Goal: Communication & Community: Ask a question

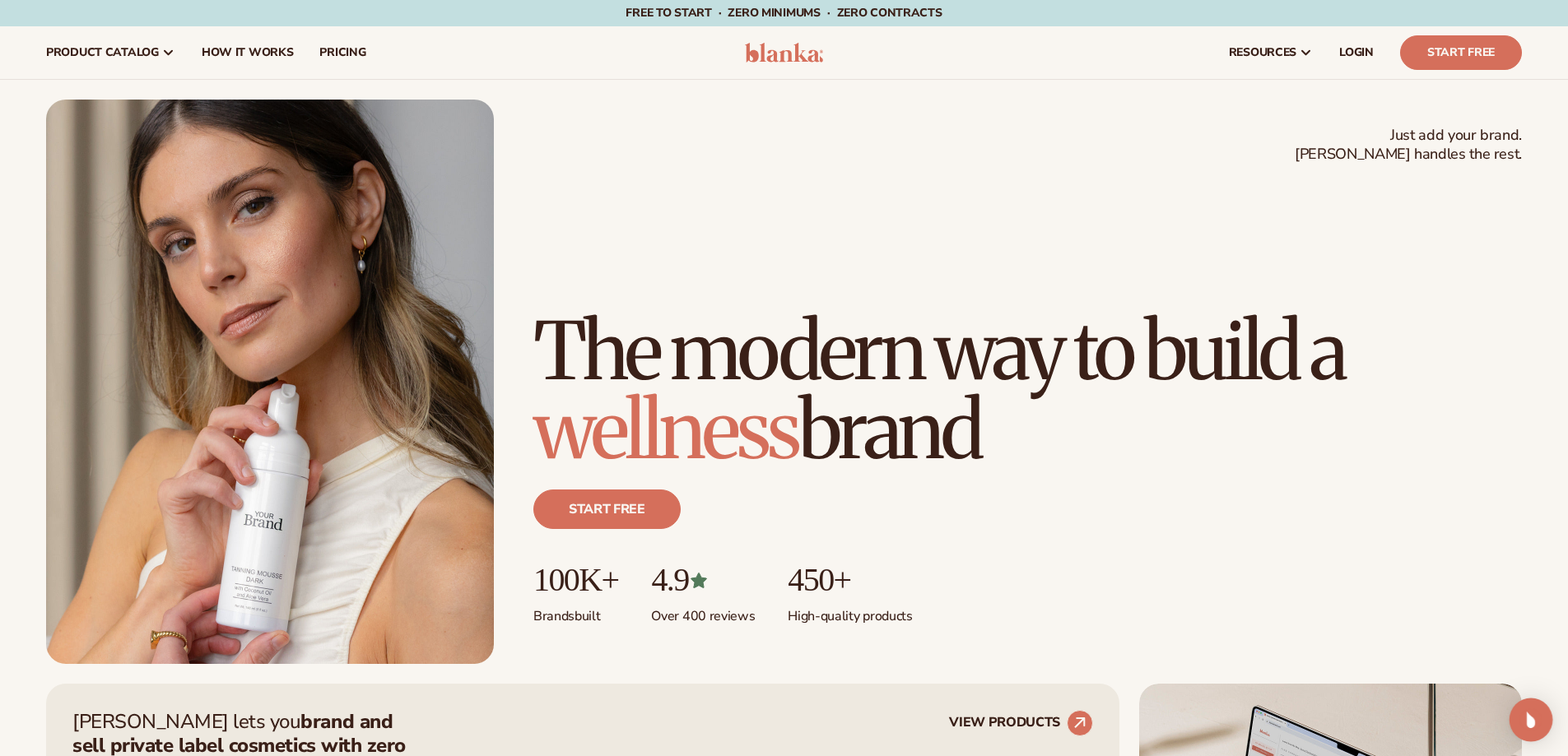
click at [1527, 715] on img "Open Intercom Messenger" at bounding box center [1531, 720] width 21 height 21
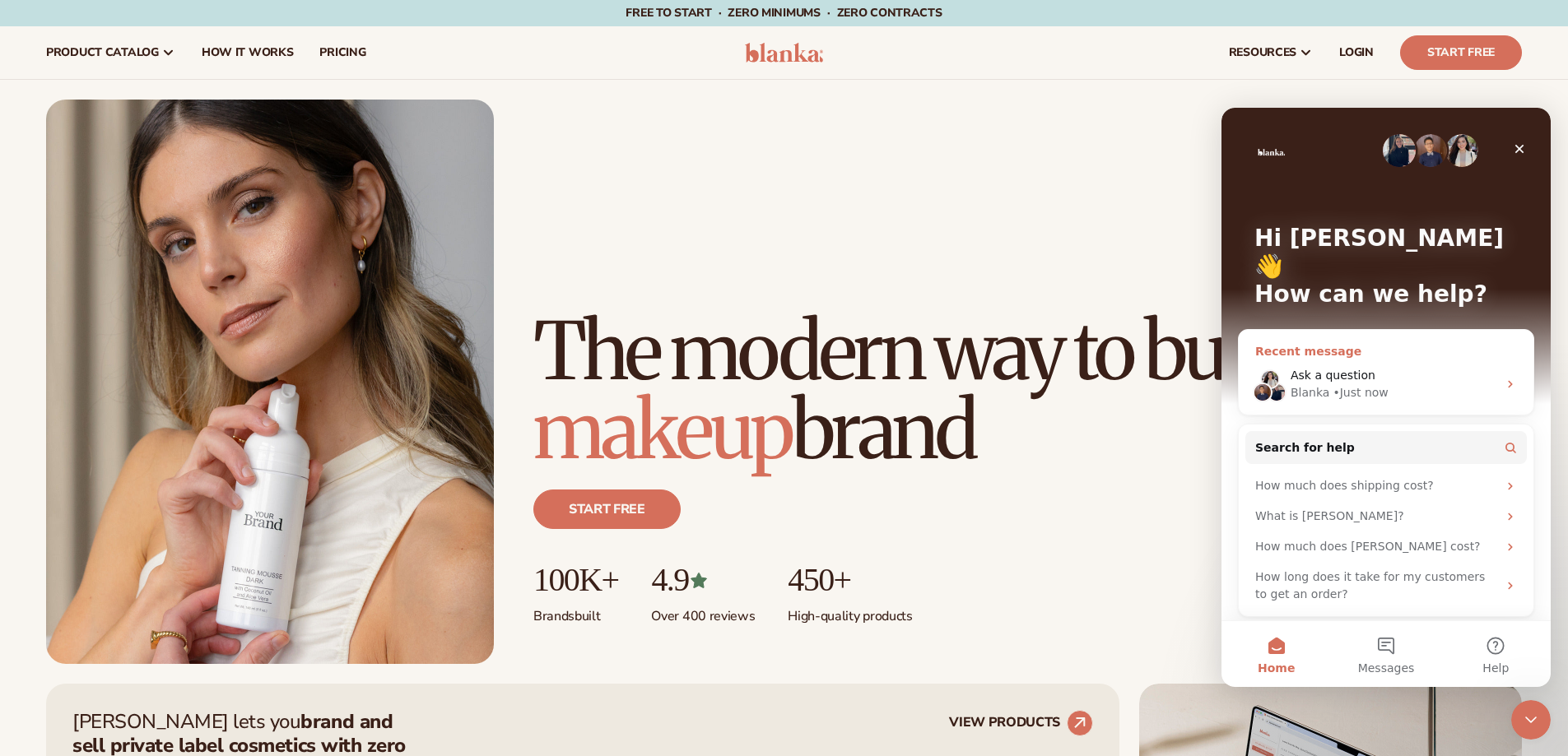
click at [1378, 367] on div "Ask a question" at bounding box center [1394, 376] width 206 height 18
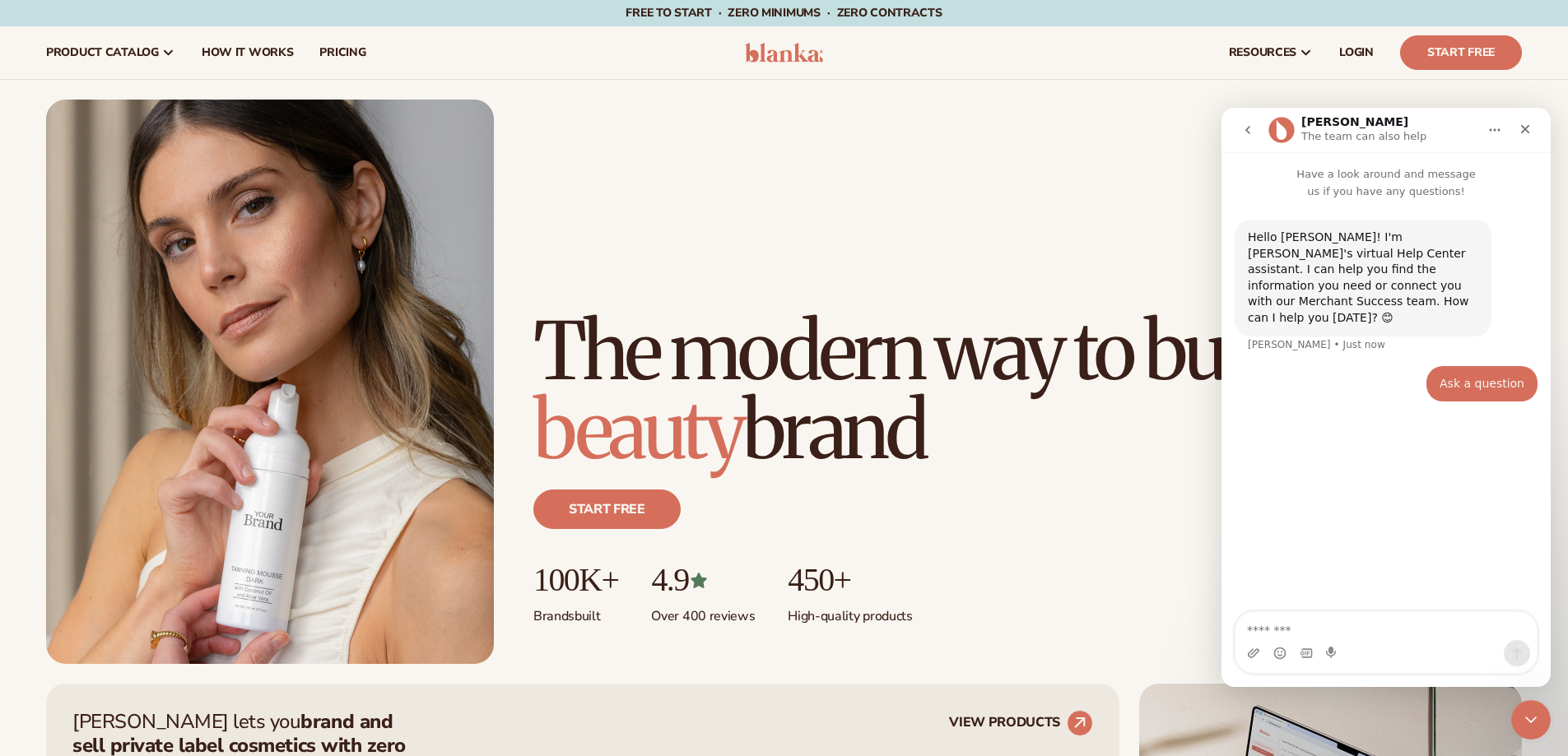
click at [1376, 625] on textarea "Message…" at bounding box center [1385, 626] width 301 height 28
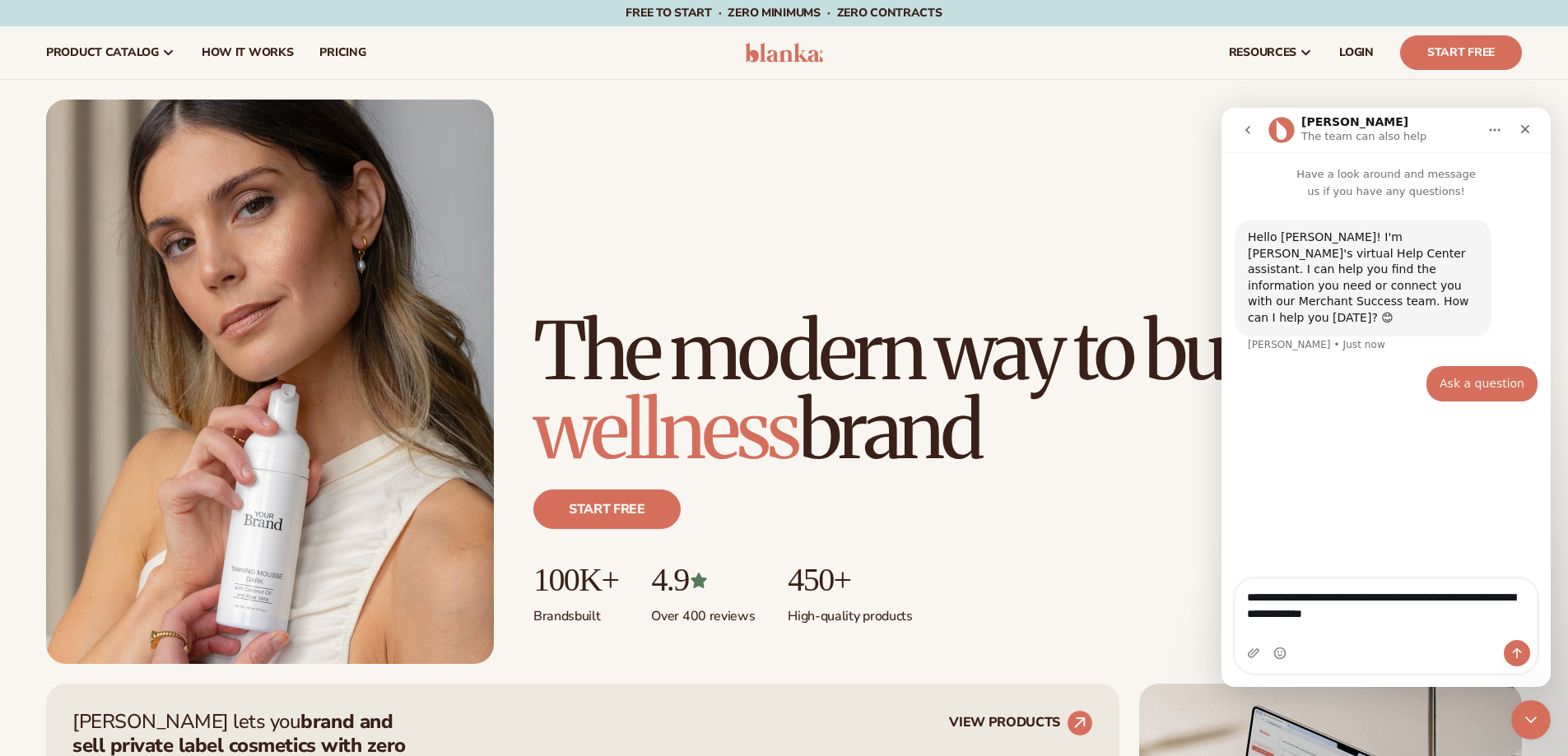
type textarea "**********"
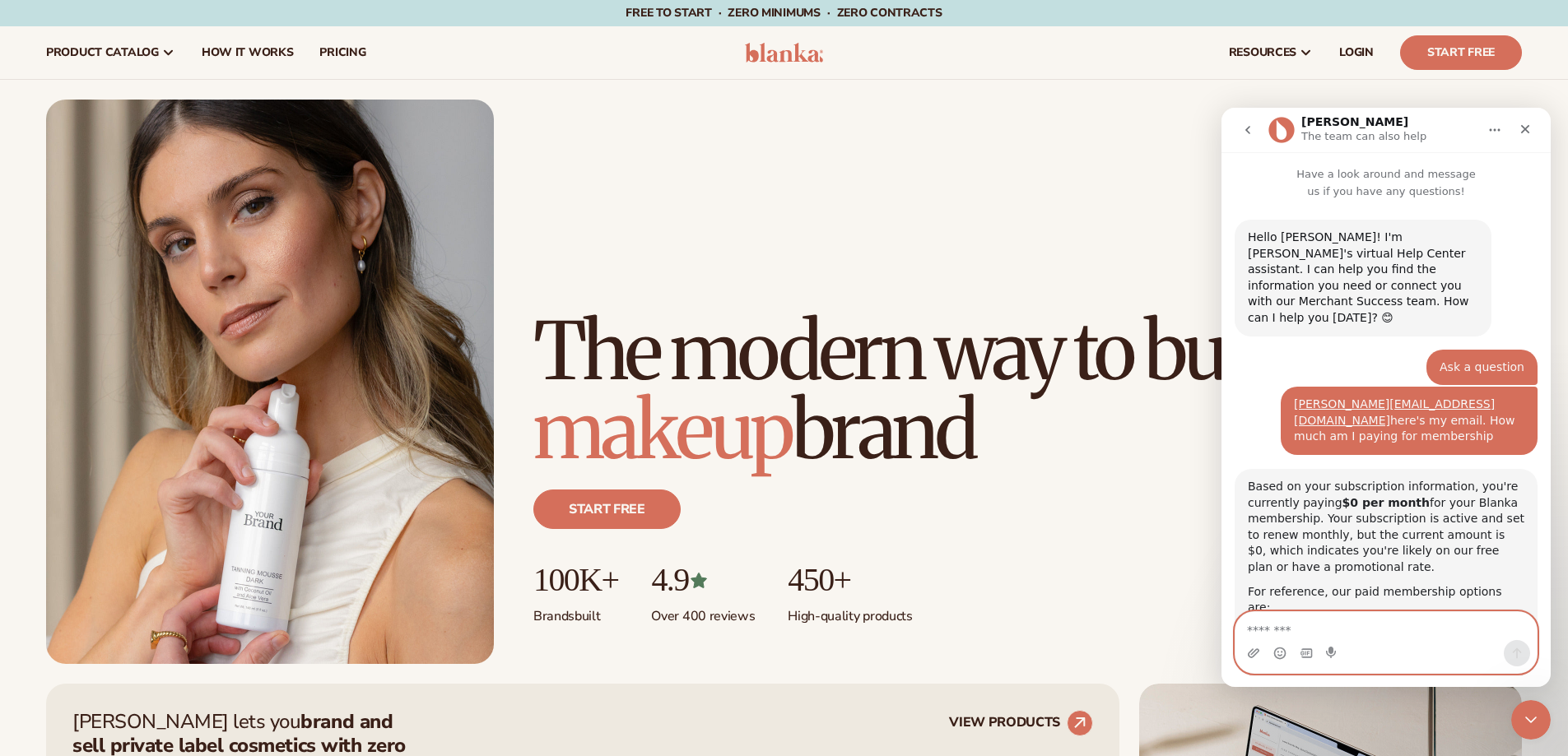
scroll to position [116, 0]
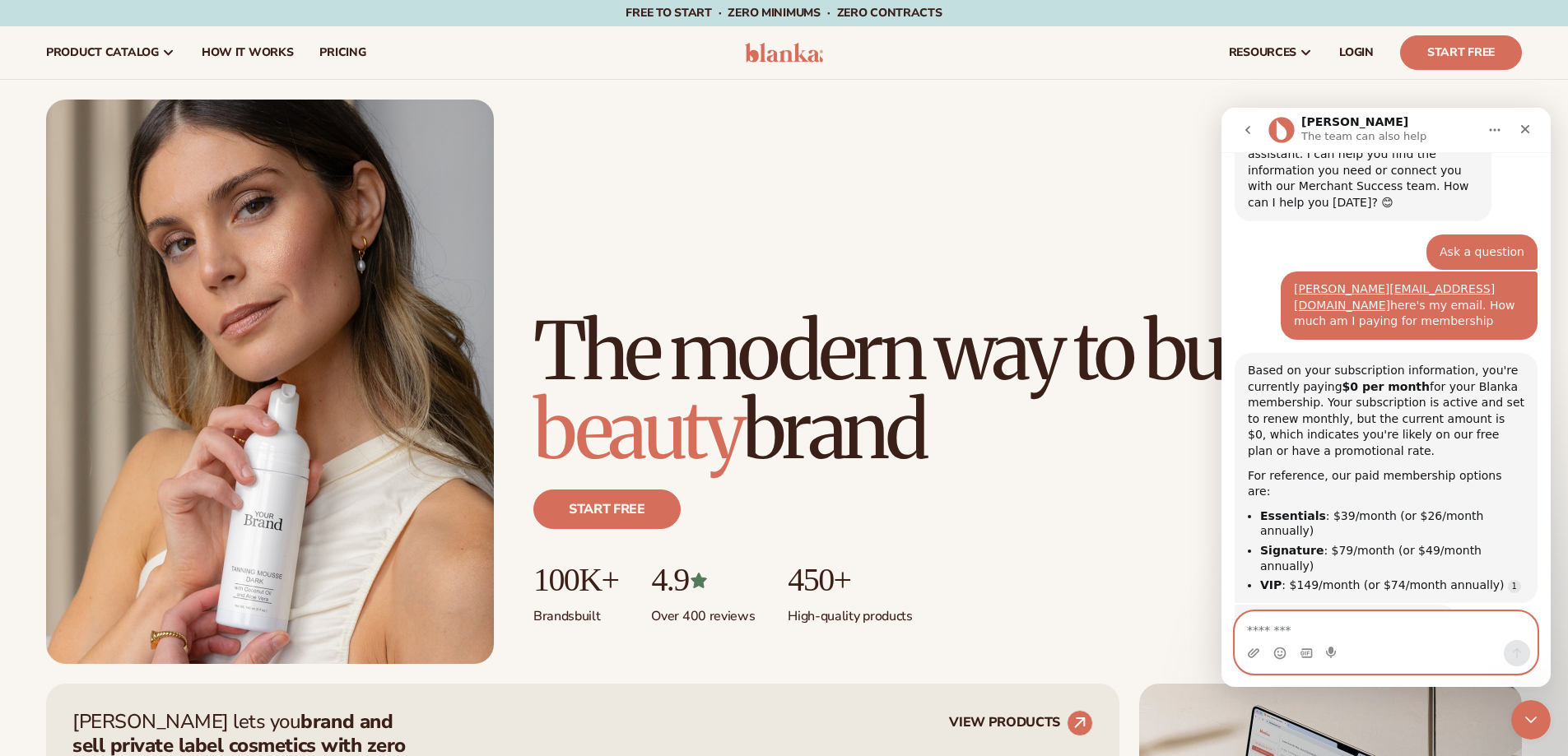
click at [1429, 623] on textarea "Message…" at bounding box center [1385, 626] width 301 height 28
click at [1419, 623] on textarea "Message…" at bounding box center [1385, 626] width 301 height 28
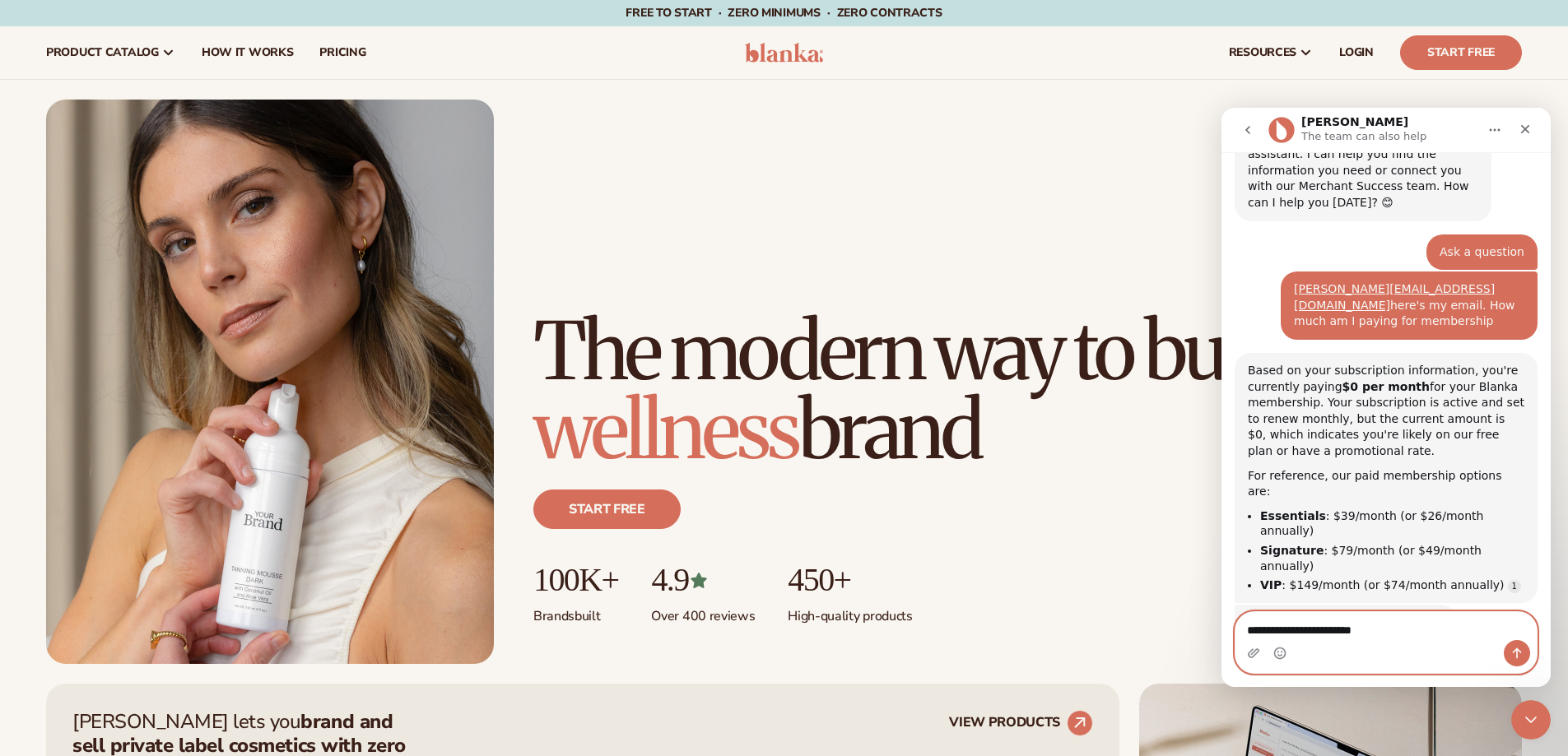
type textarea "**********"
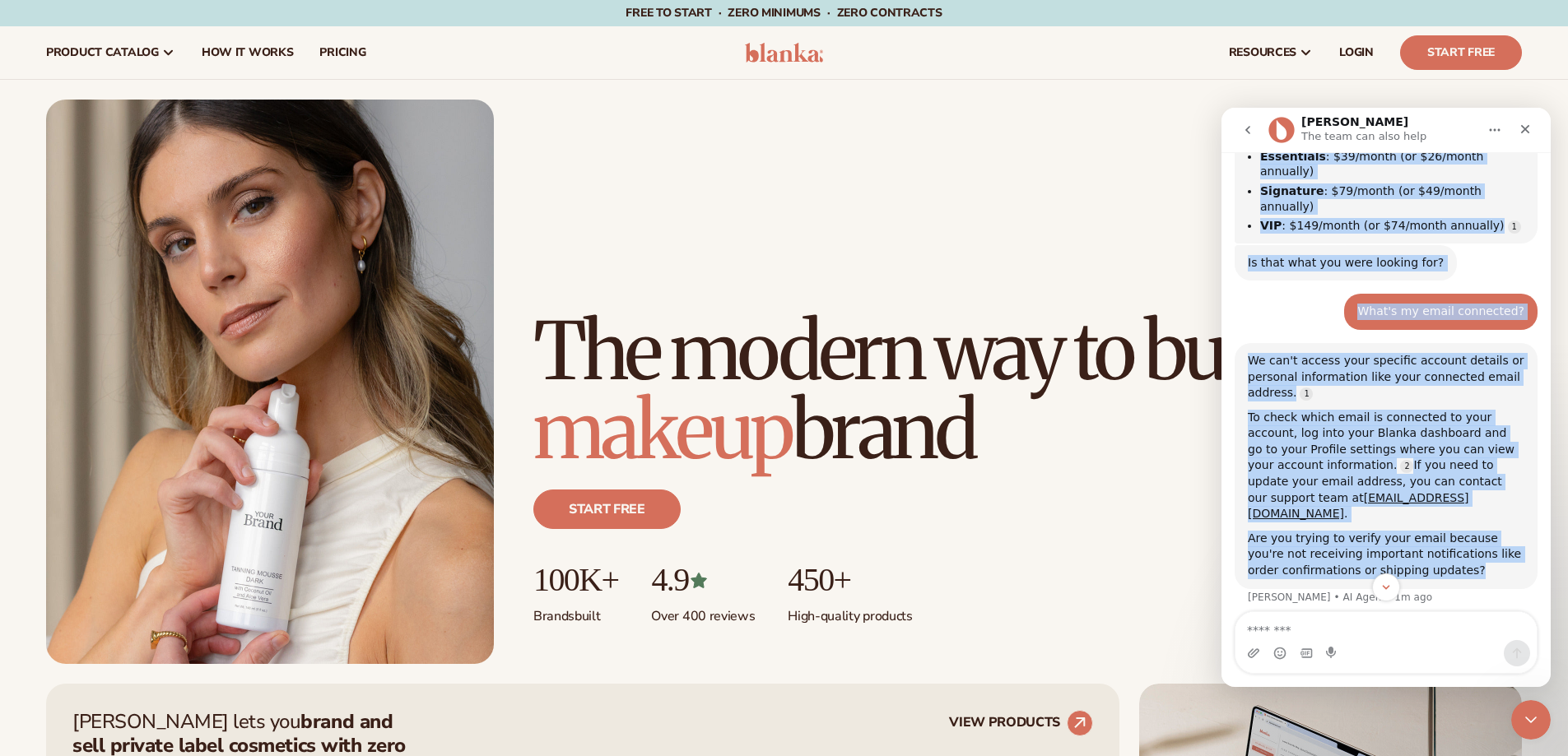
scroll to position [558, 0]
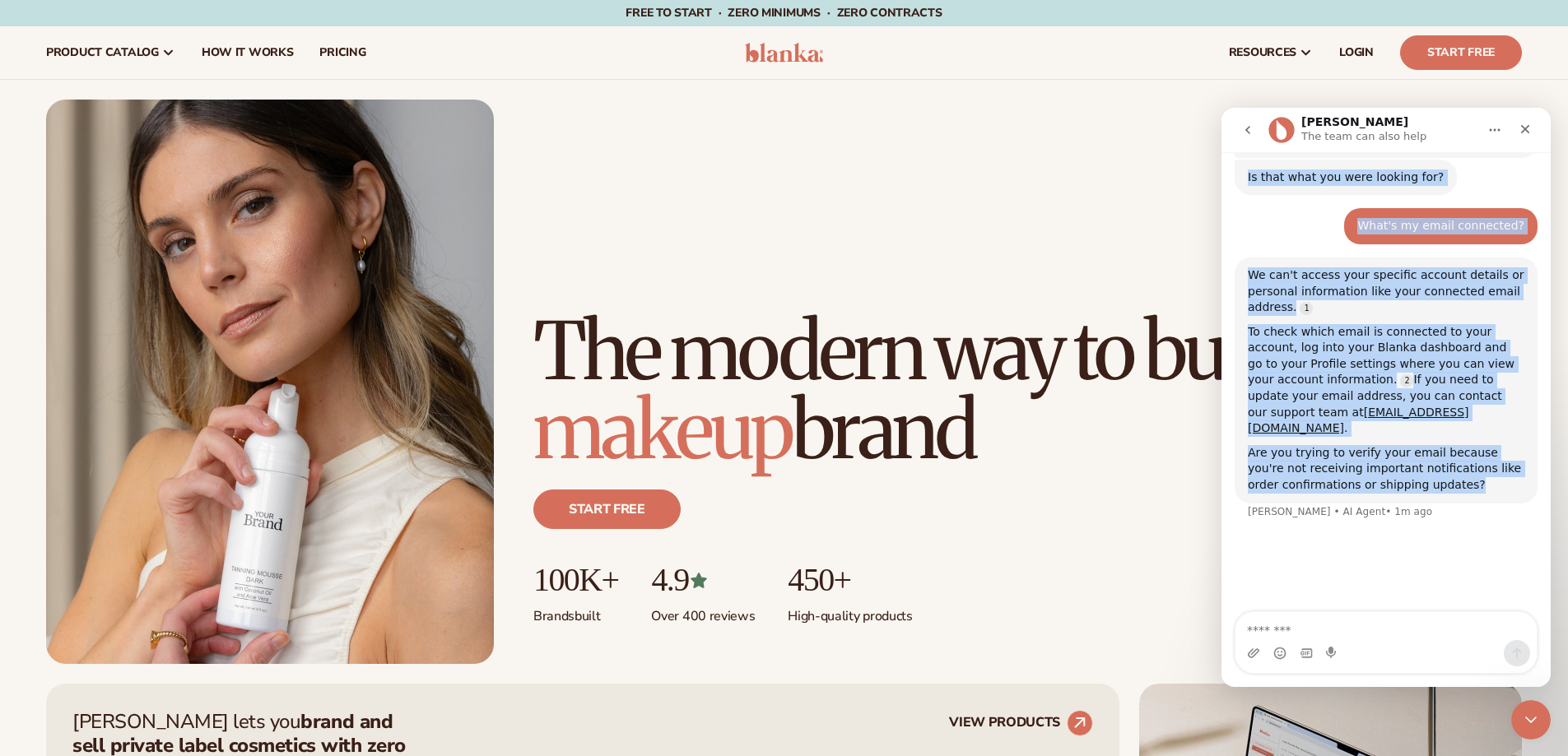
drag, startPoint x: 1438, startPoint y: 347, endPoint x: 1464, endPoint y: 416, distance: 73.7
click at [1464, 416] on div "Hello [PERSON_NAME]! I'm [PERSON_NAME]'s virtual Help Center assistant. I can h…" at bounding box center [1385, 100] width 303 height 880
copy div "Lor i dolorsit Ametcons • 3a eli seddoe@temporincididun.utl etdo'm al enima. Mi…"
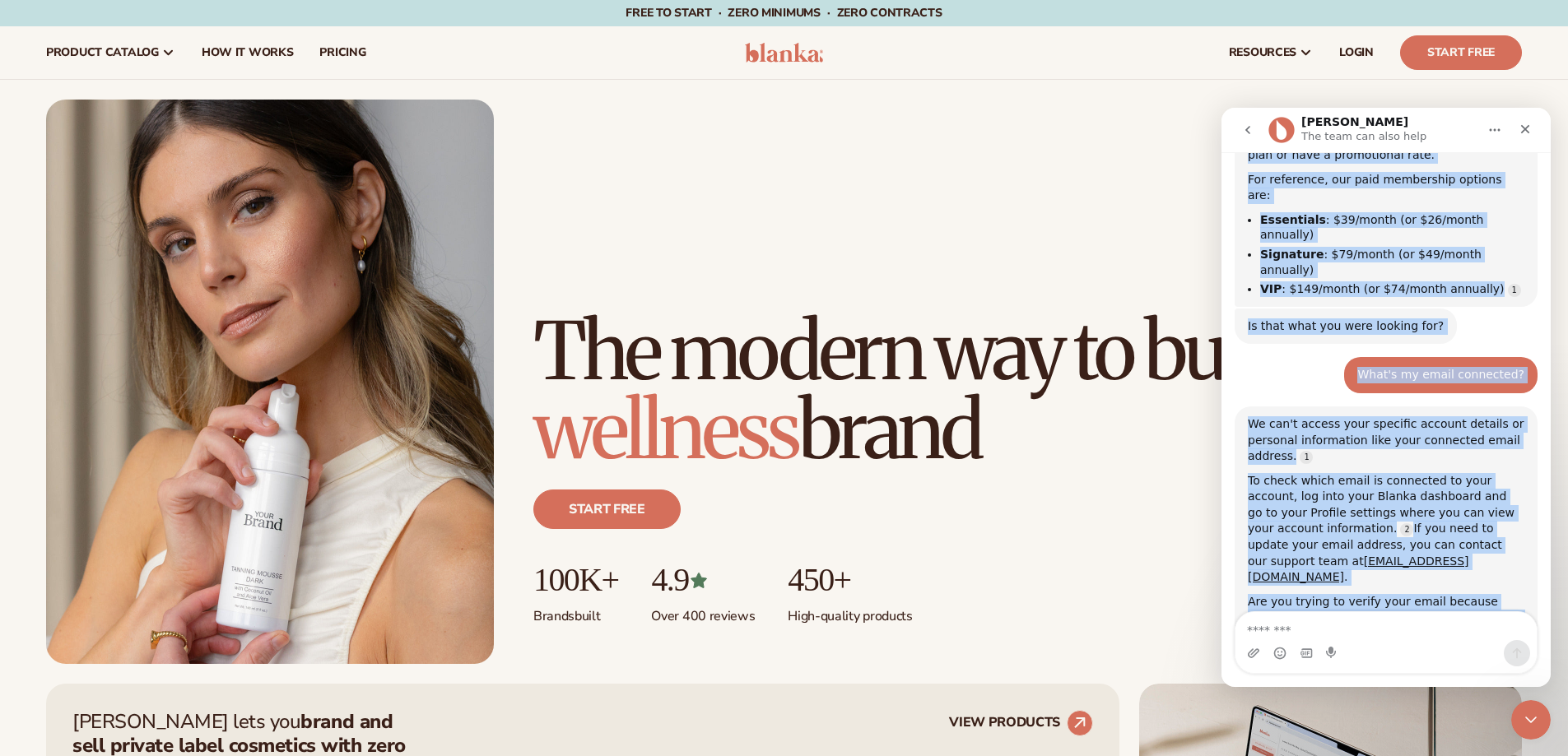
scroll to position [393, 0]
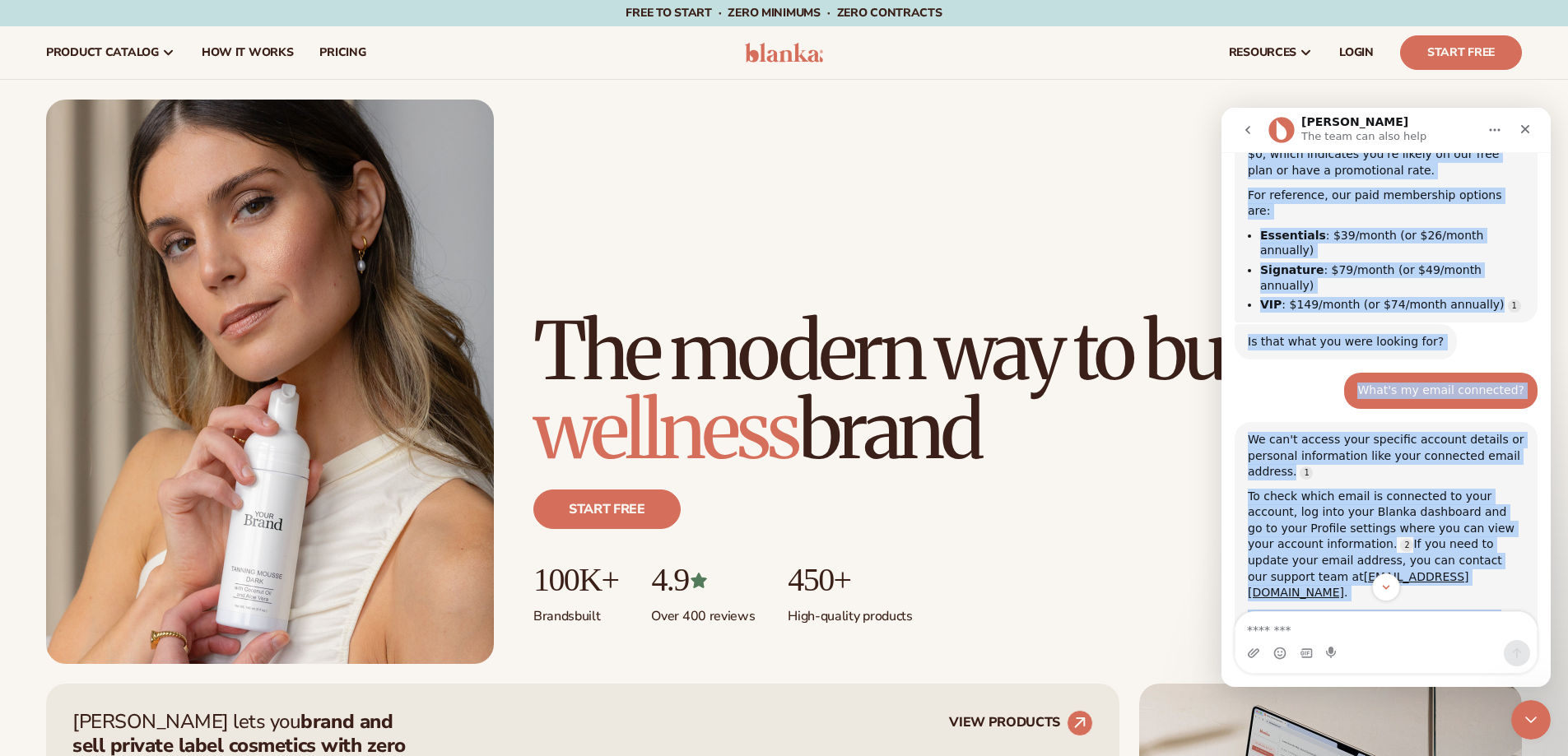
click at [1332, 325] on div "Is that what you were looking for? [PERSON_NAME] • 5m ago" at bounding box center [1346, 342] width 222 height 36
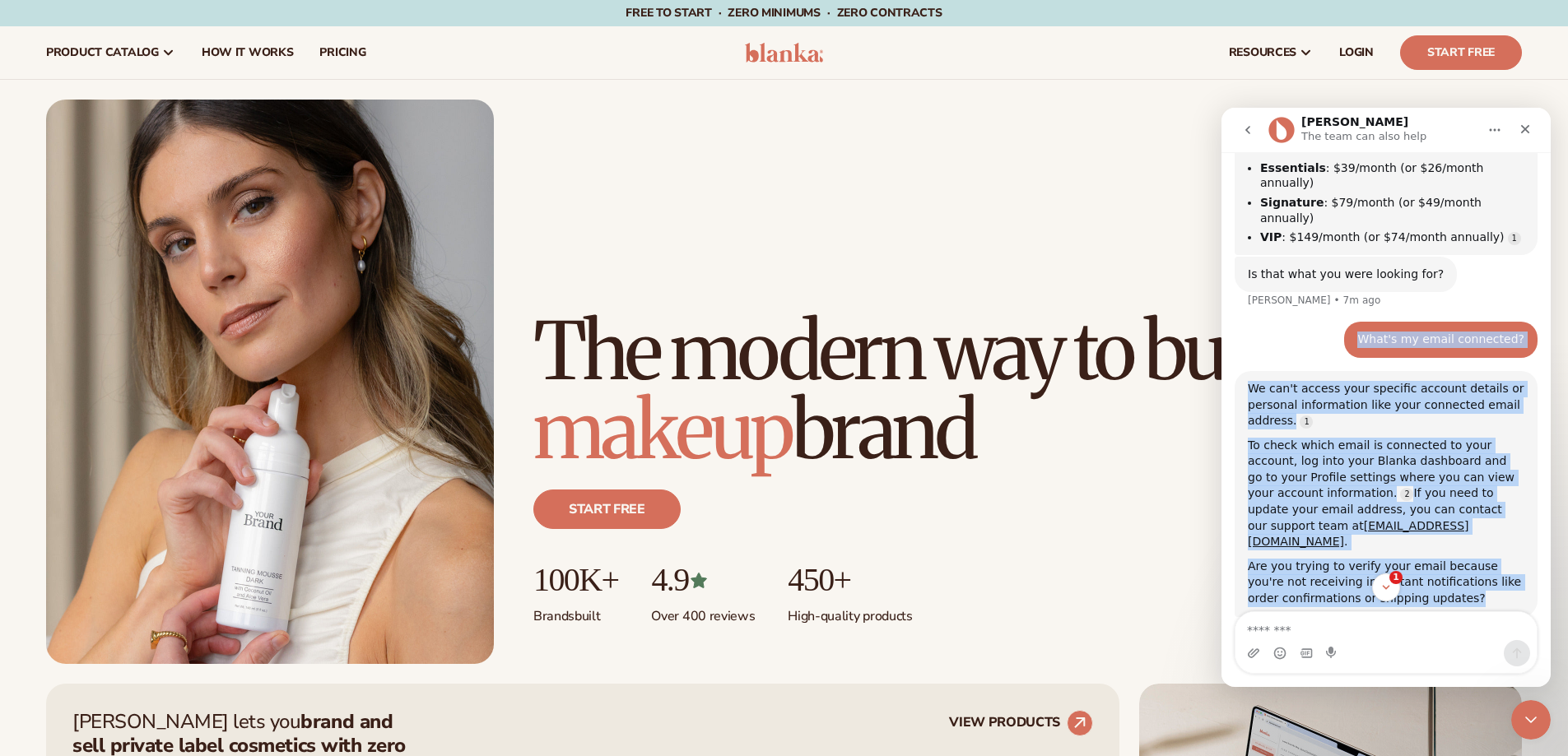
scroll to position [558, 0]
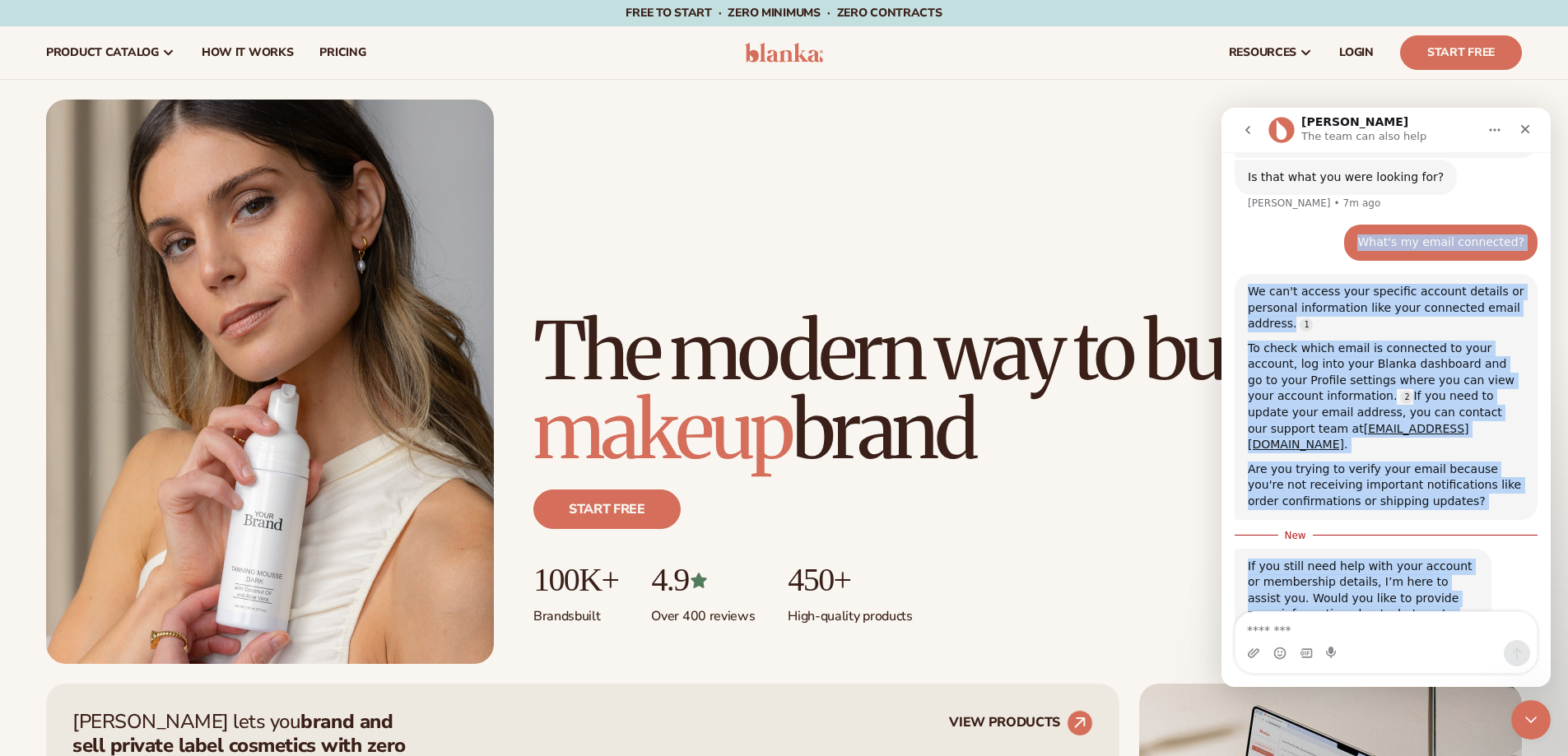
drag, startPoint x: 1371, startPoint y: 313, endPoint x: 1426, endPoint y: 548, distance: 241.4
click at [1426, 548] on div "Hello [PERSON_NAME]! I'm [PERSON_NAME]'s virtual Help Center assistant. I can h…" at bounding box center [1385, 172] width 303 height 1026
copy div "What's my email connected? [PERSON_NAME] • 5m ago We can't access your specific…"
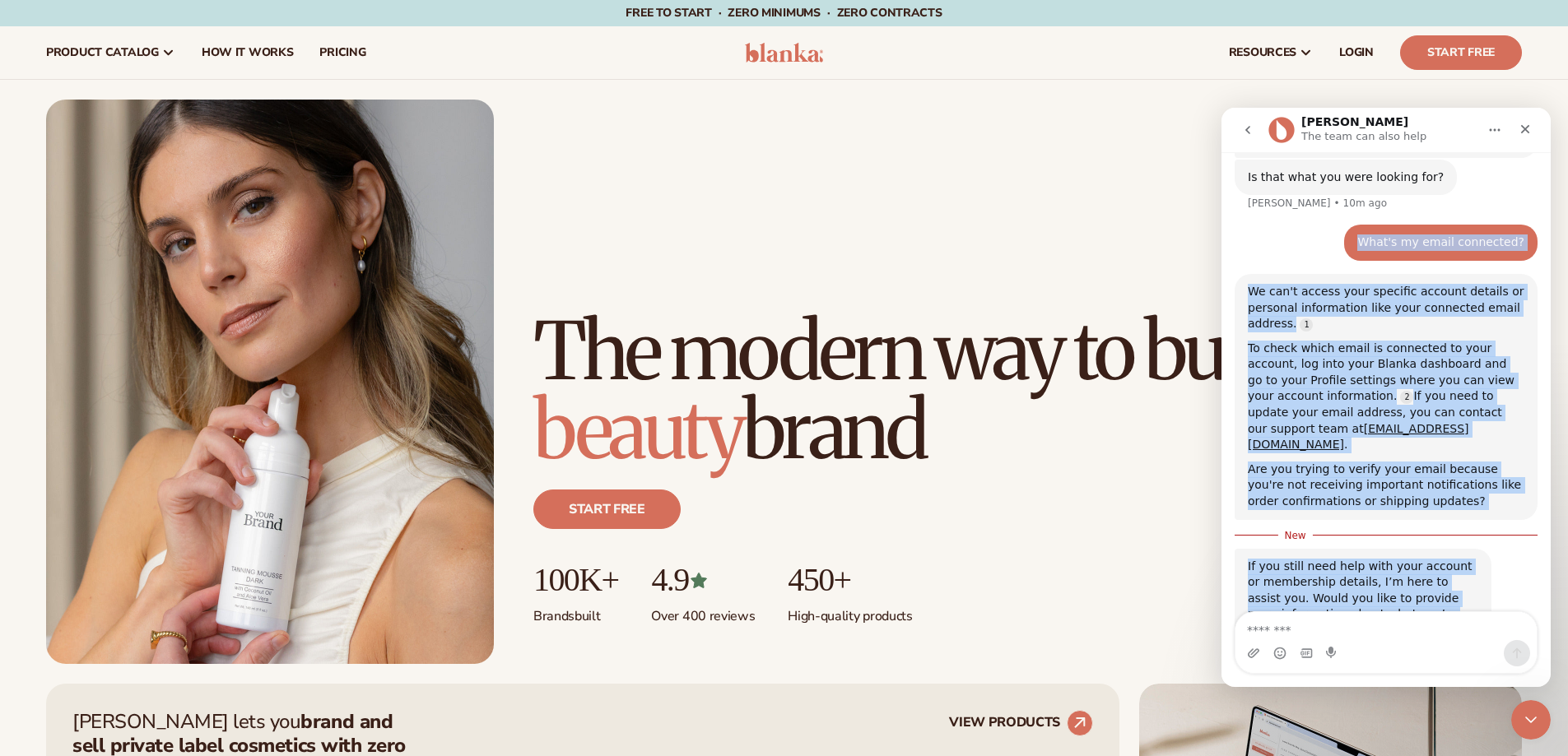
click at [1456, 535] on div "If you still need help with your account or membership details, I’m here to ass…" at bounding box center [1385, 610] width 303 height 151
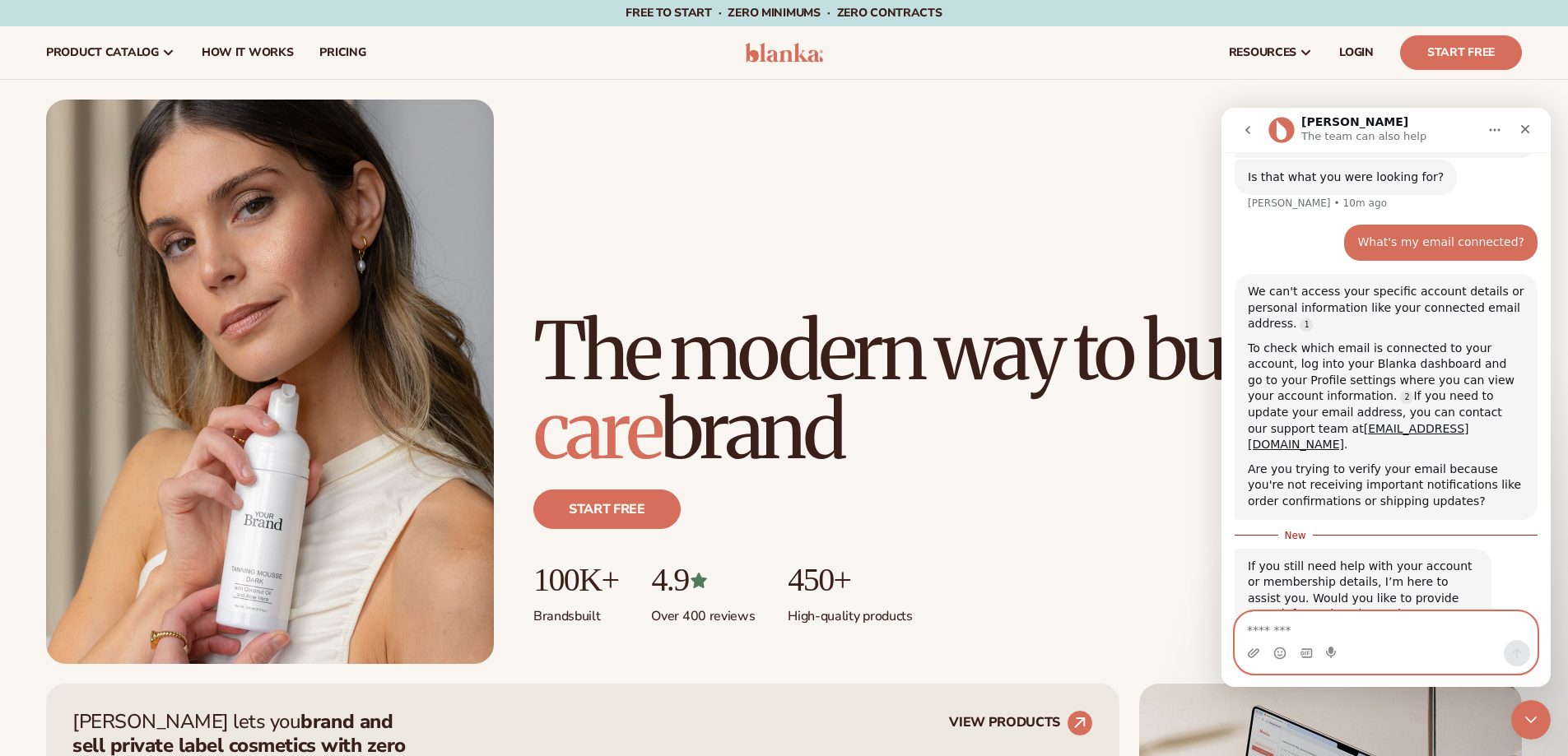
click at [1466, 625] on textarea "Message…" at bounding box center [1385, 626] width 301 height 28
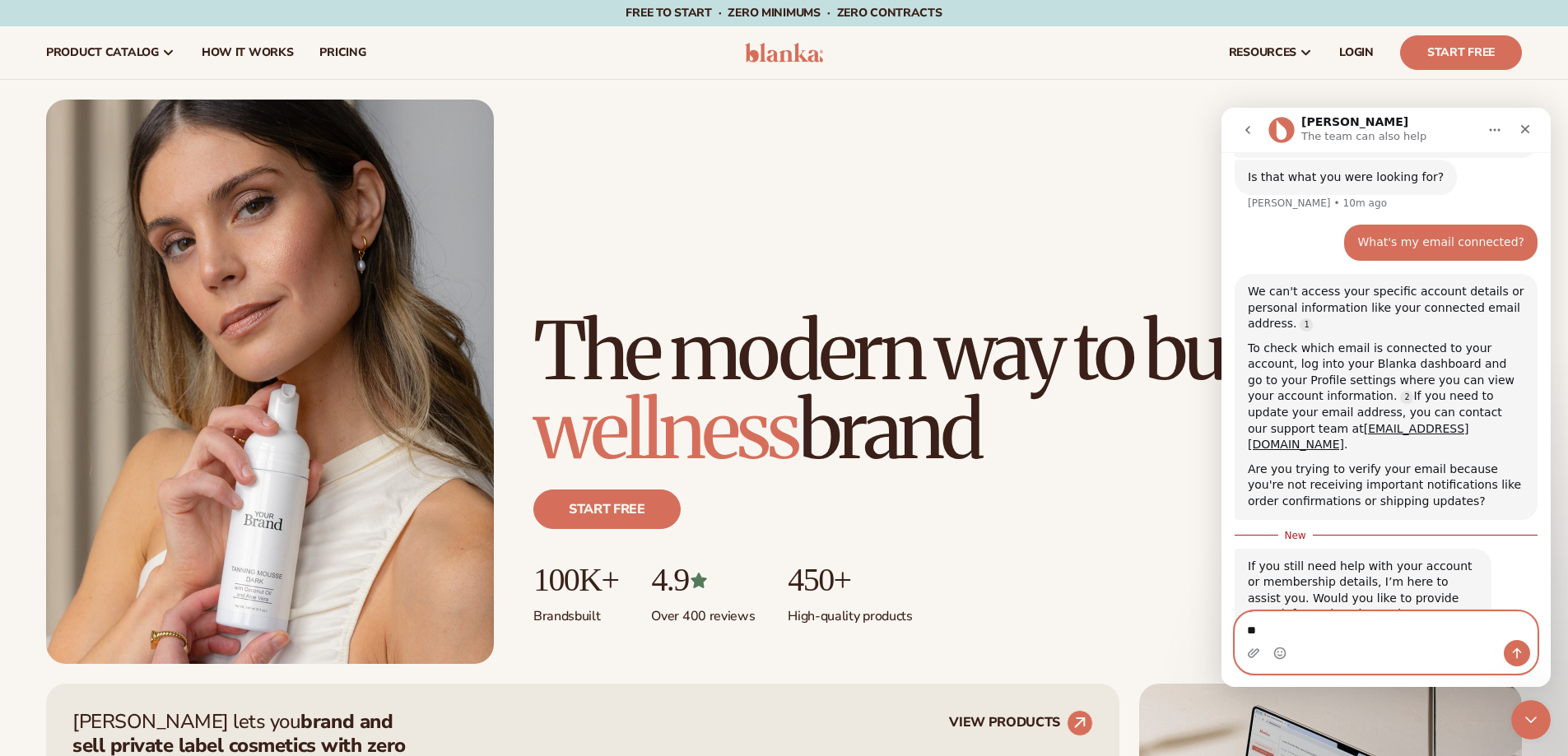
type textarea "***"
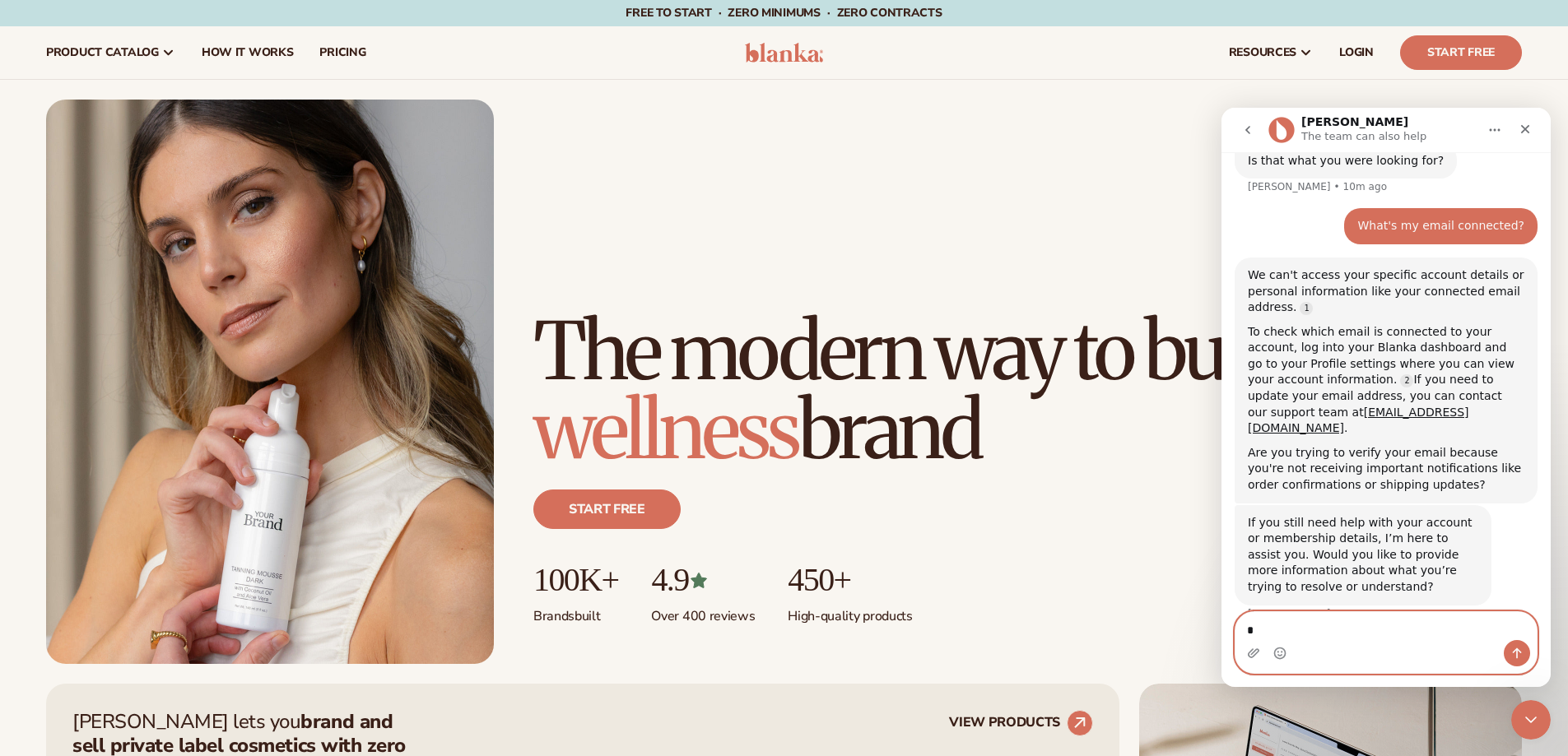
scroll to position [628, 0]
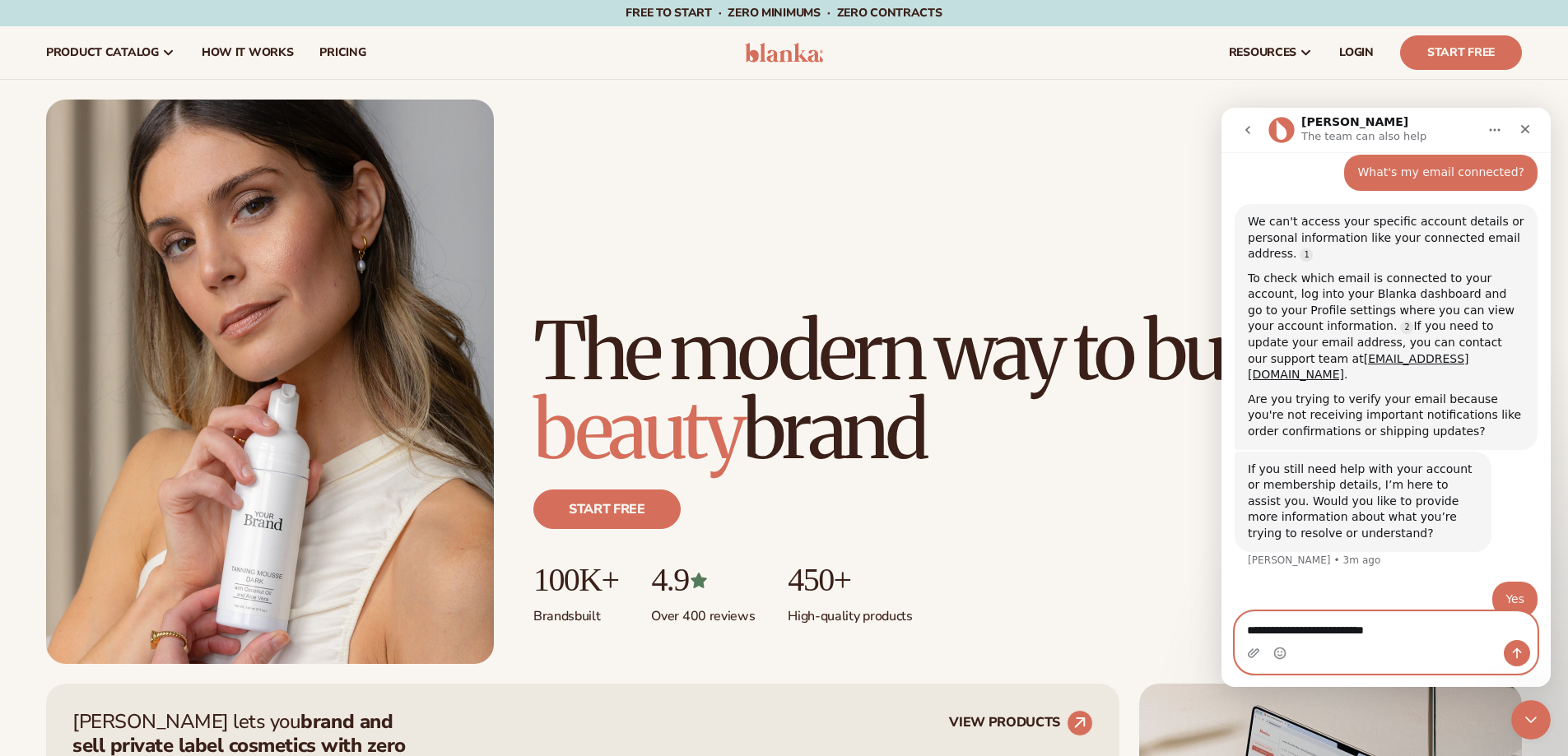
type textarea "**********"
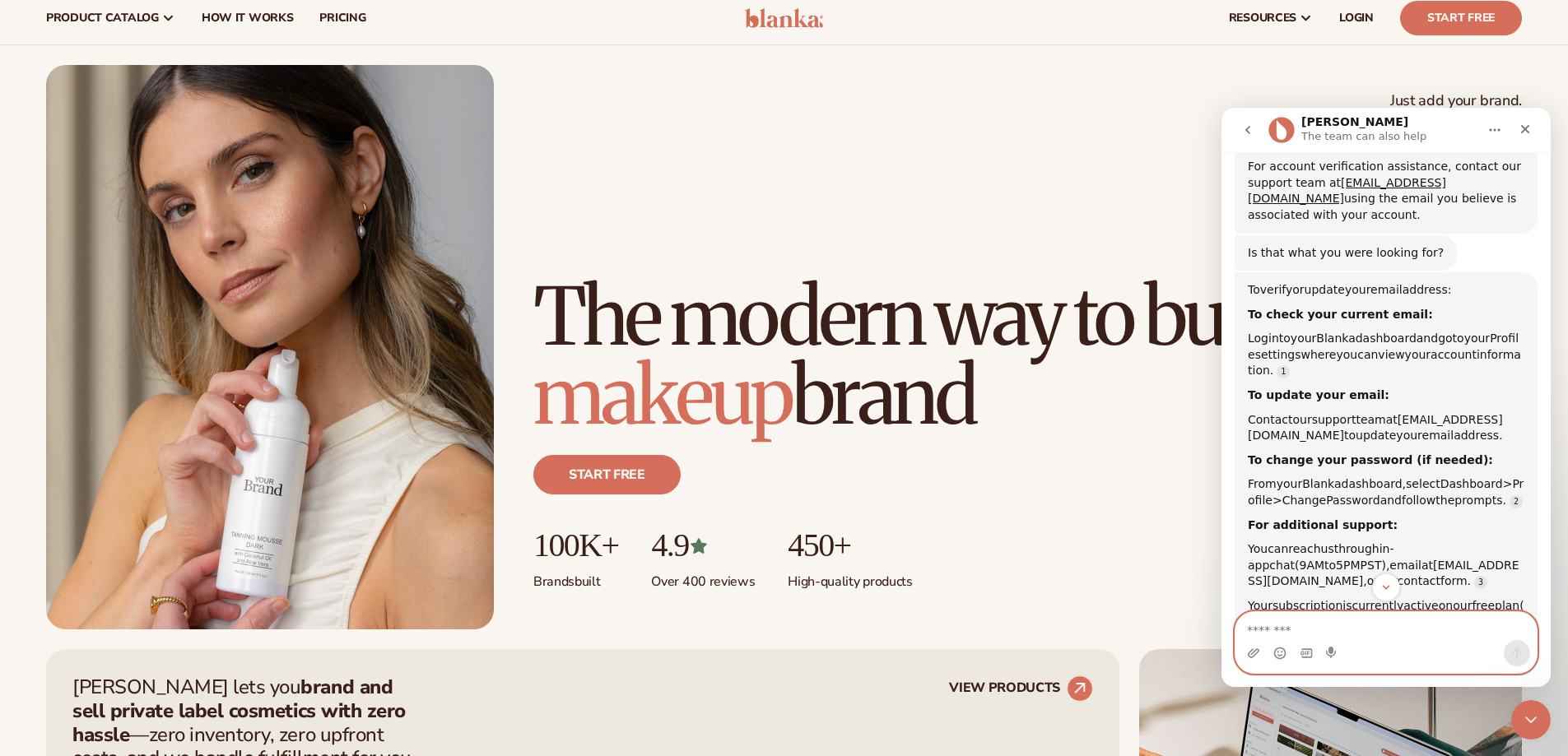
scroll to position [82, 0]
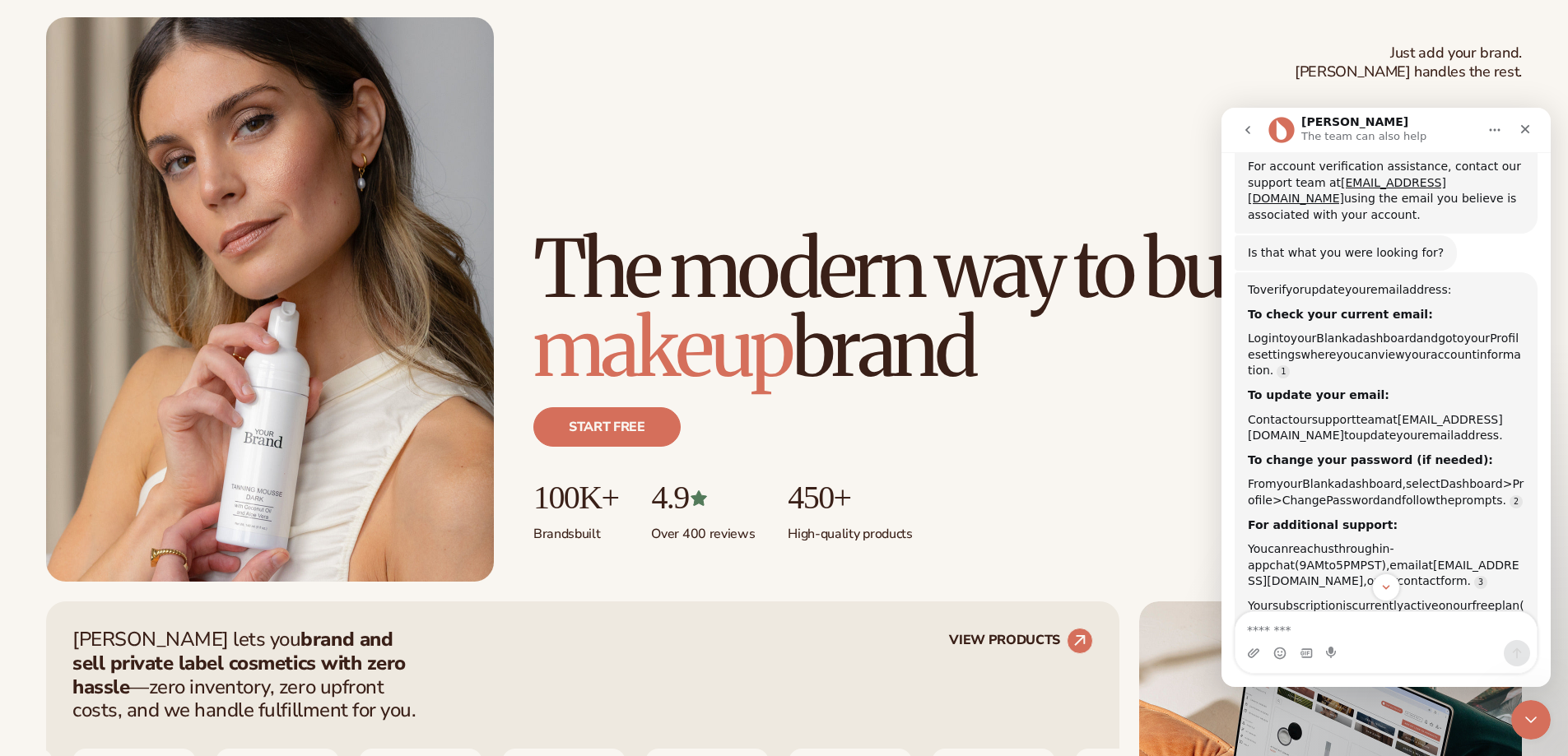
click at [1256, 129] on button "go back" at bounding box center [1247, 130] width 31 height 31
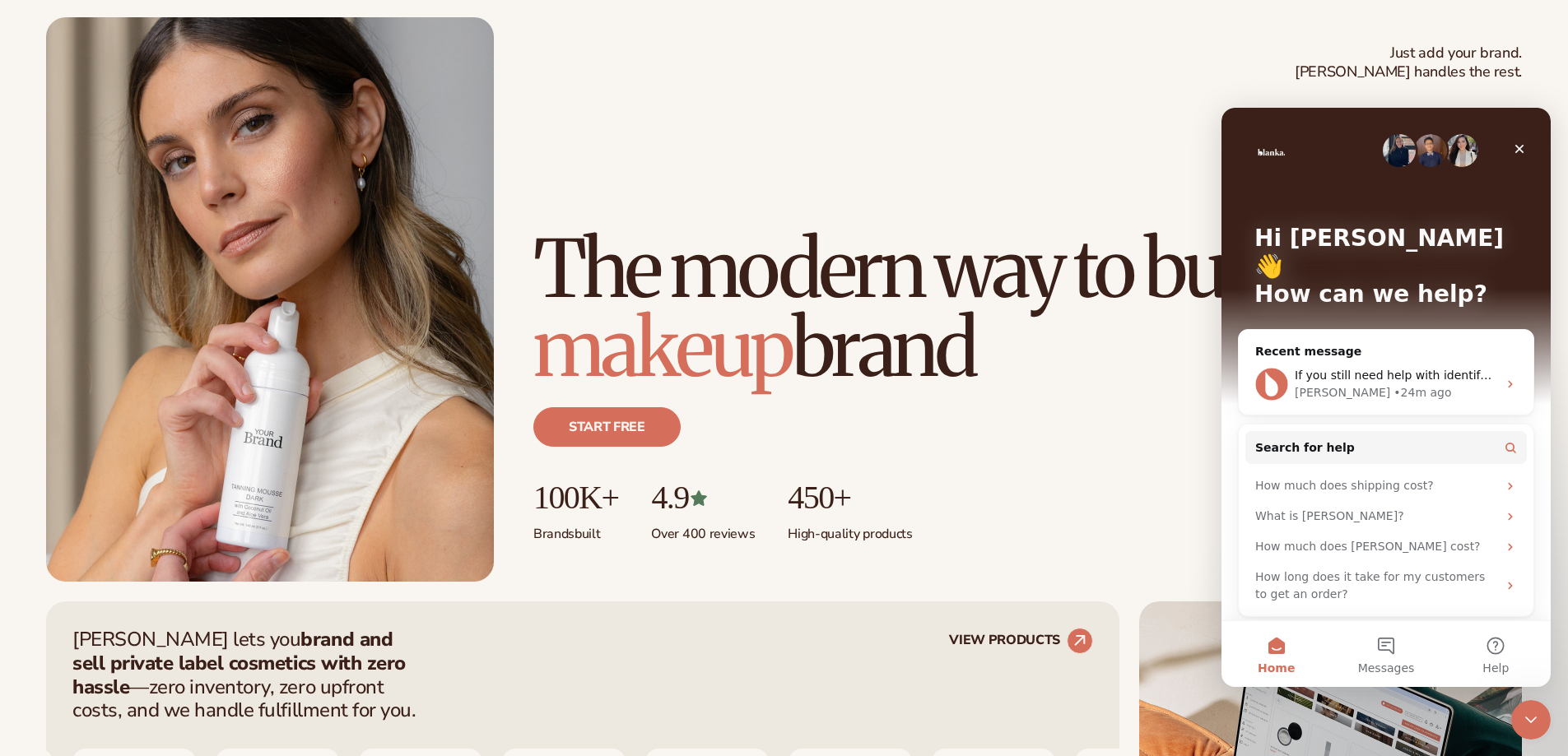
scroll to position [0, 0]
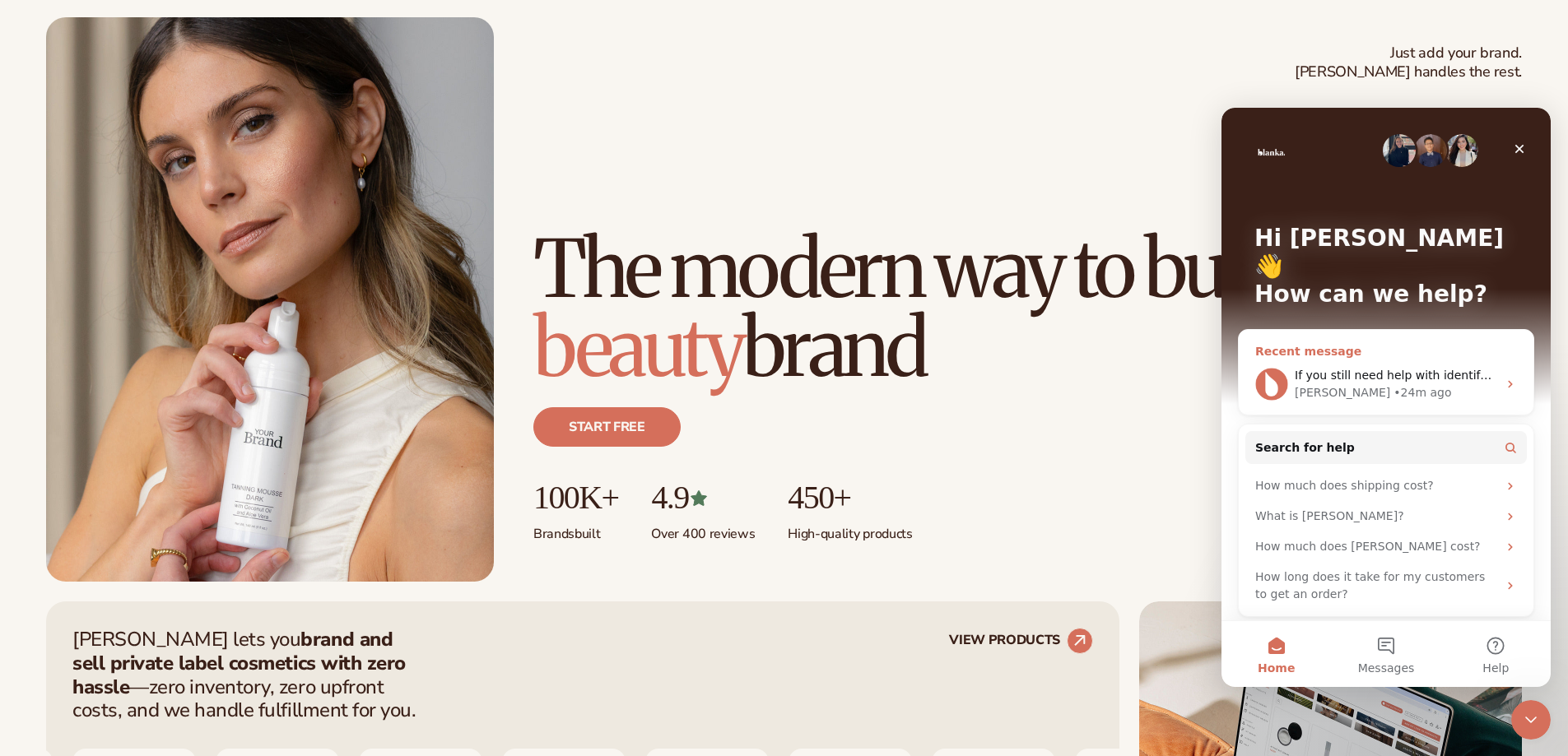
click at [1393, 343] on div "Recent message" at bounding box center [1386, 352] width 262 height 18
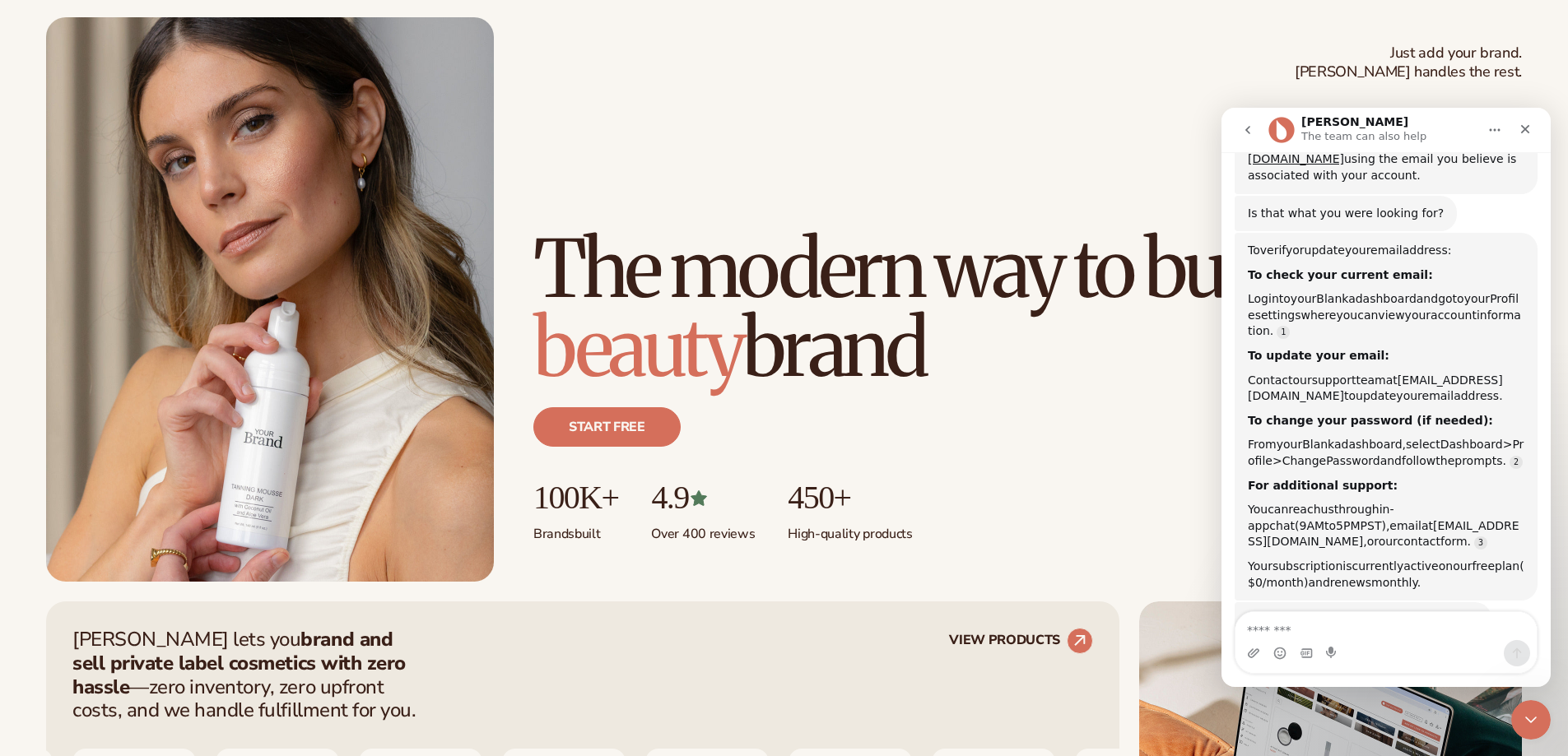
scroll to position [1351, 0]
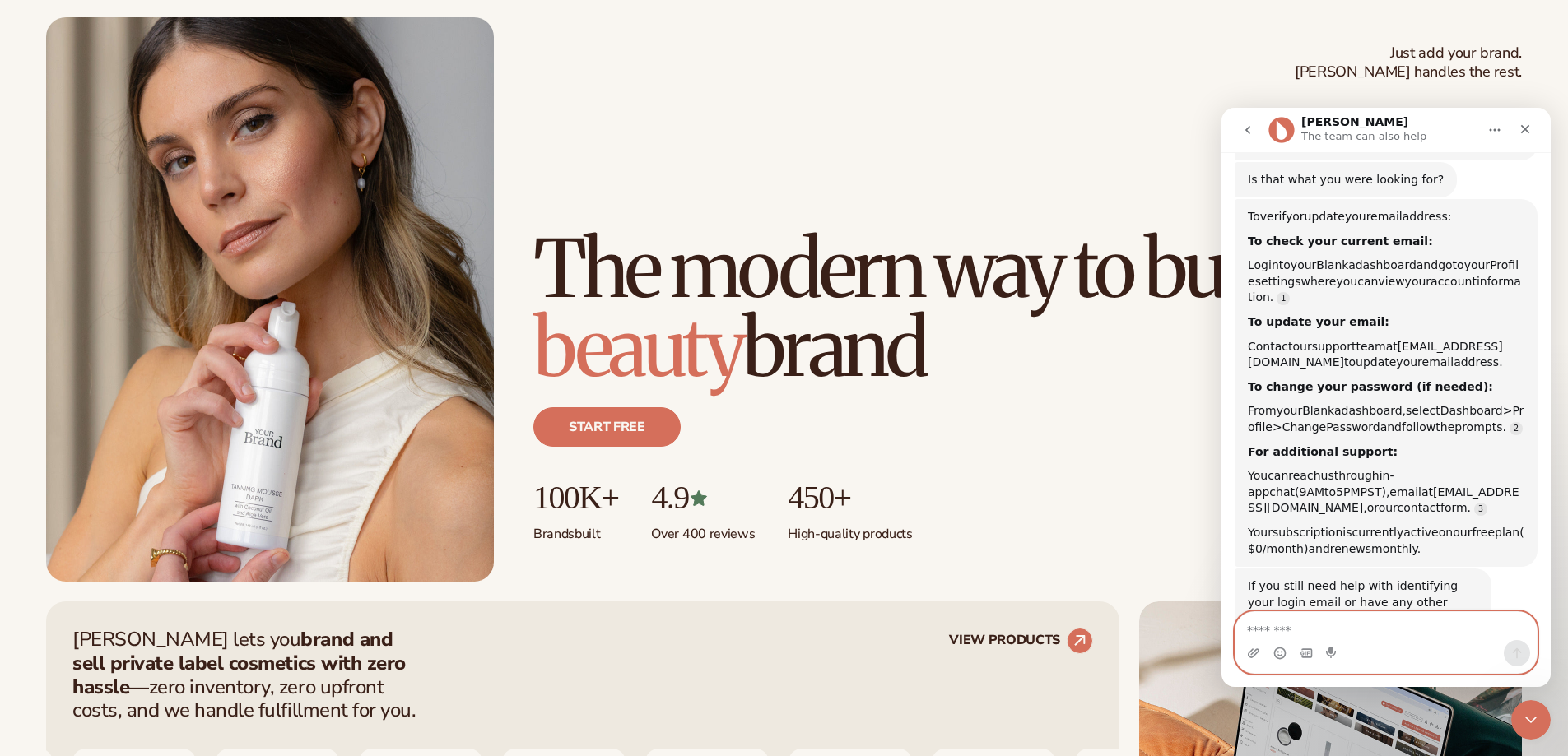
click at [1367, 618] on textarea "Message…" at bounding box center [1385, 626] width 301 height 28
paste textarea "**********"
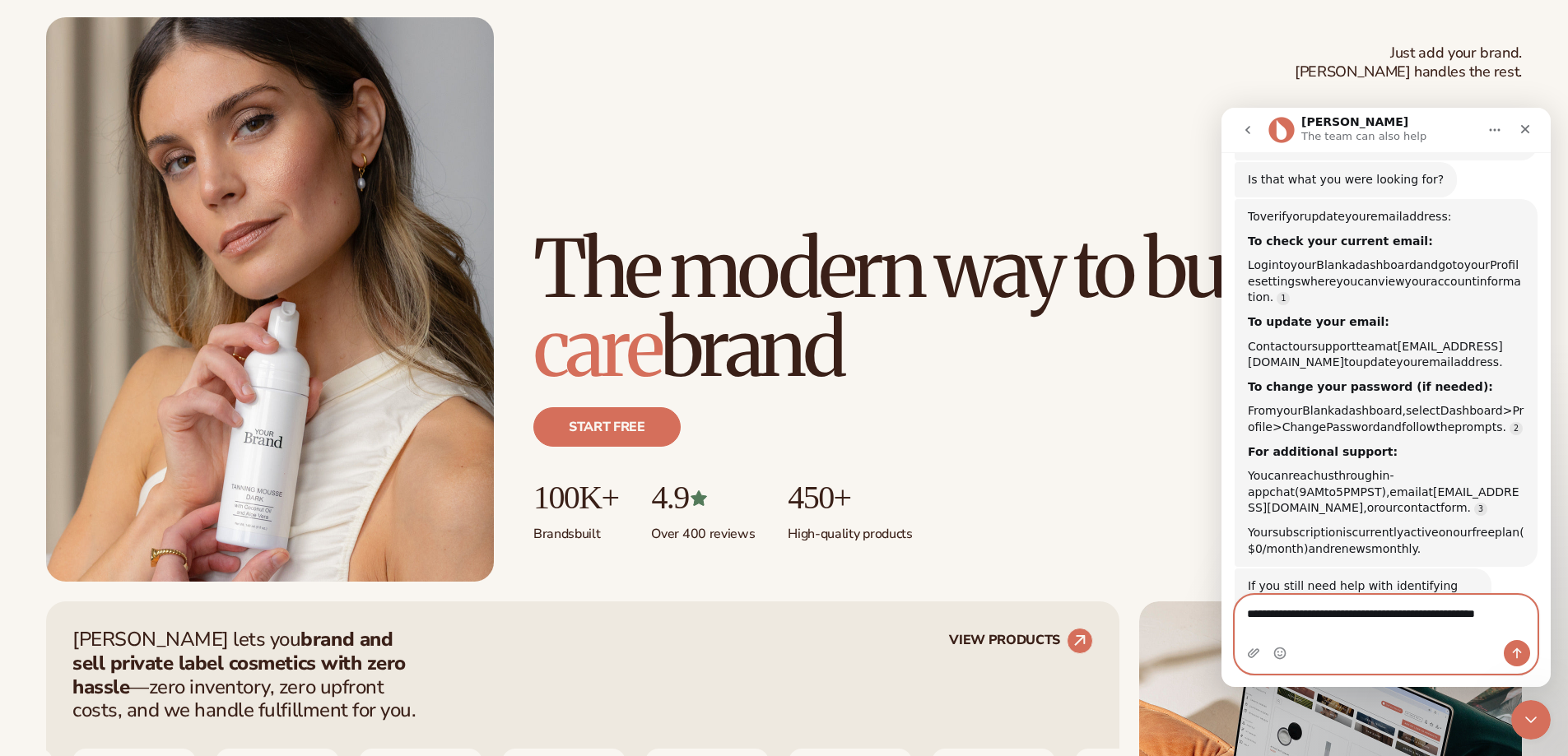
type textarea "**********"
click at [1257, 137] on button "go back" at bounding box center [1247, 130] width 31 height 31
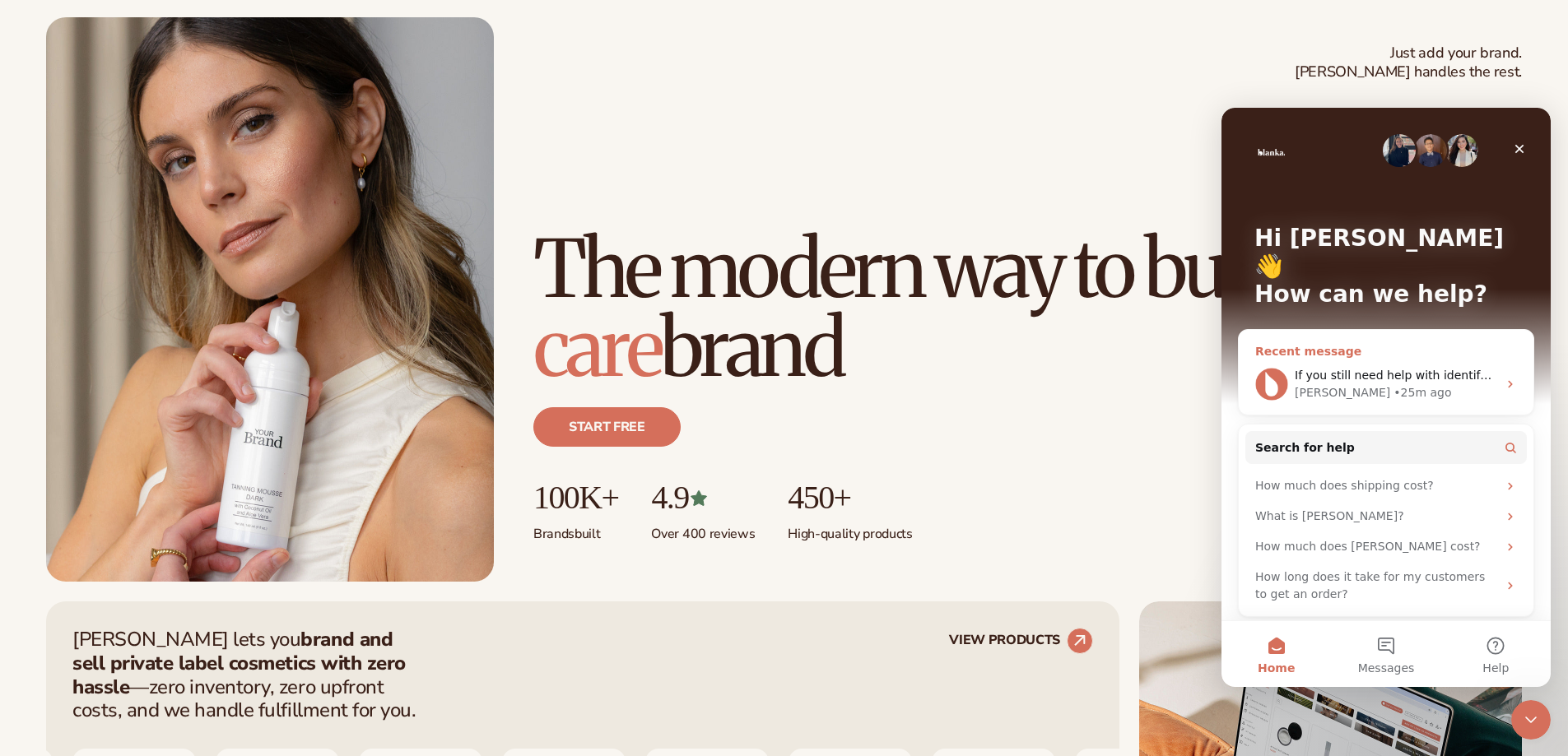
click at [1371, 385] on div "[PERSON_NAME] • 25m ago" at bounding box center [1395, 393] width 202 height 18
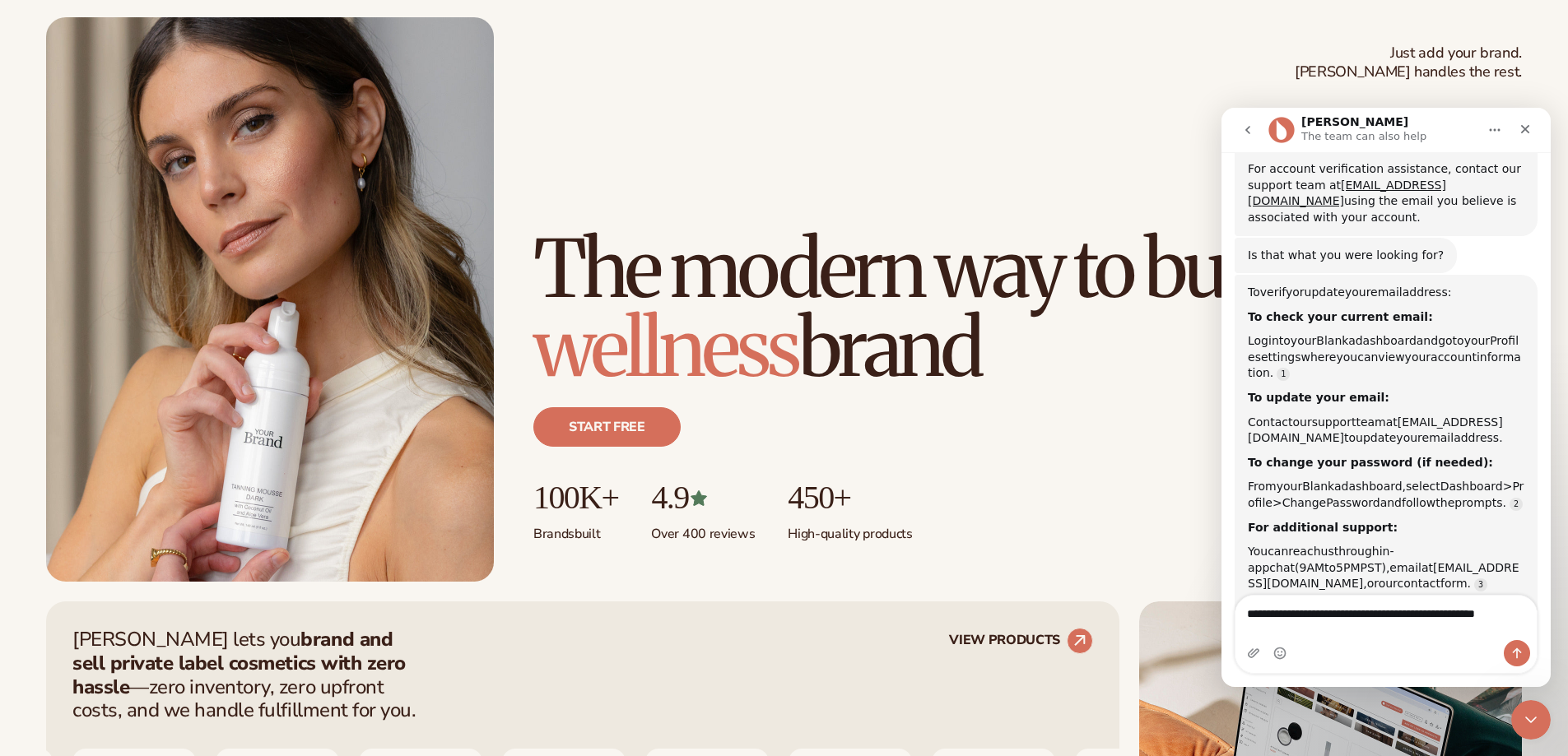
scroll to position [1351, 0]
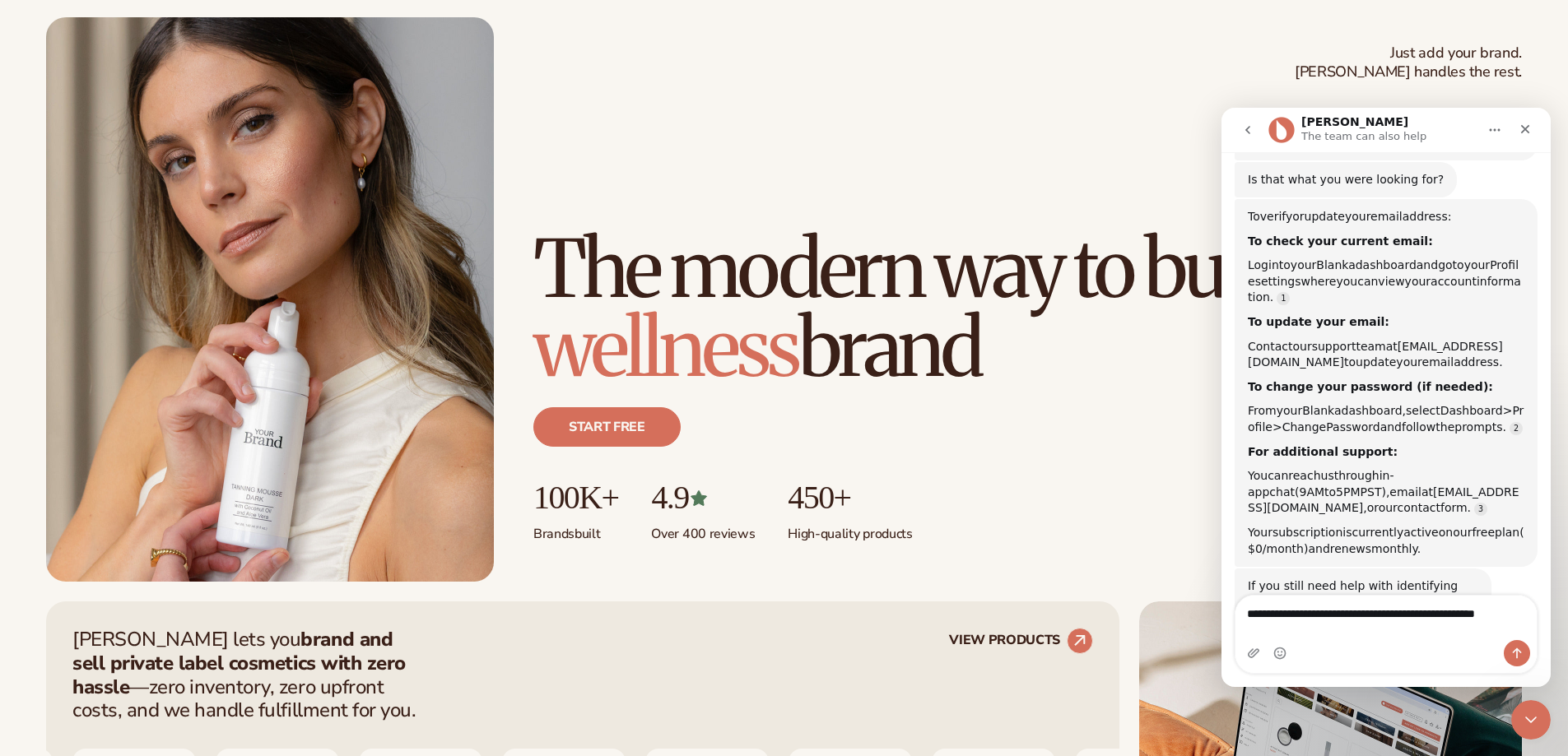
click at [1242, 130] on icon "go back" at bounding box center [1248, 130] width 13 height 13
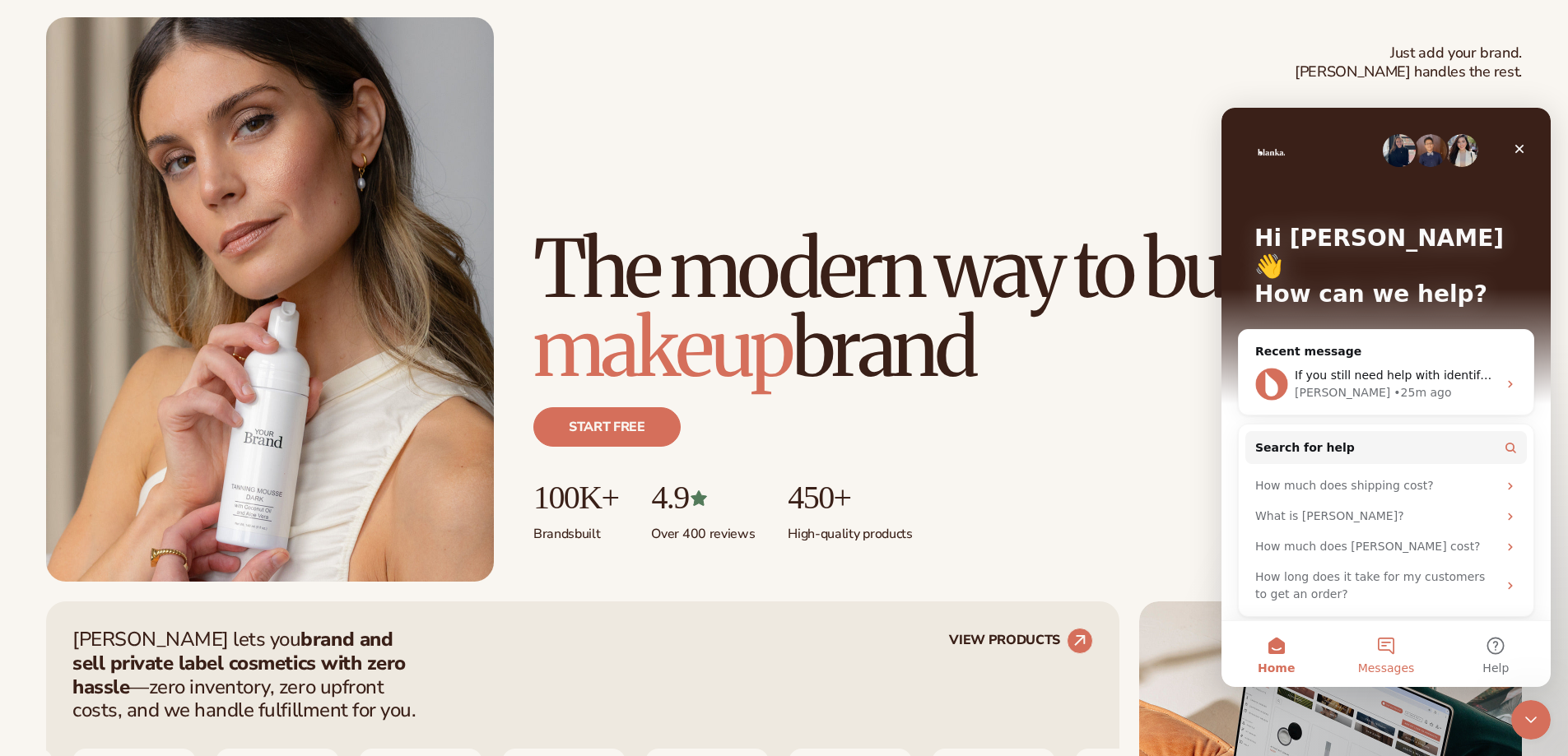
click at [1384, 643] on button "Messages" at bounding box center [1385, 654] width 109 height 66
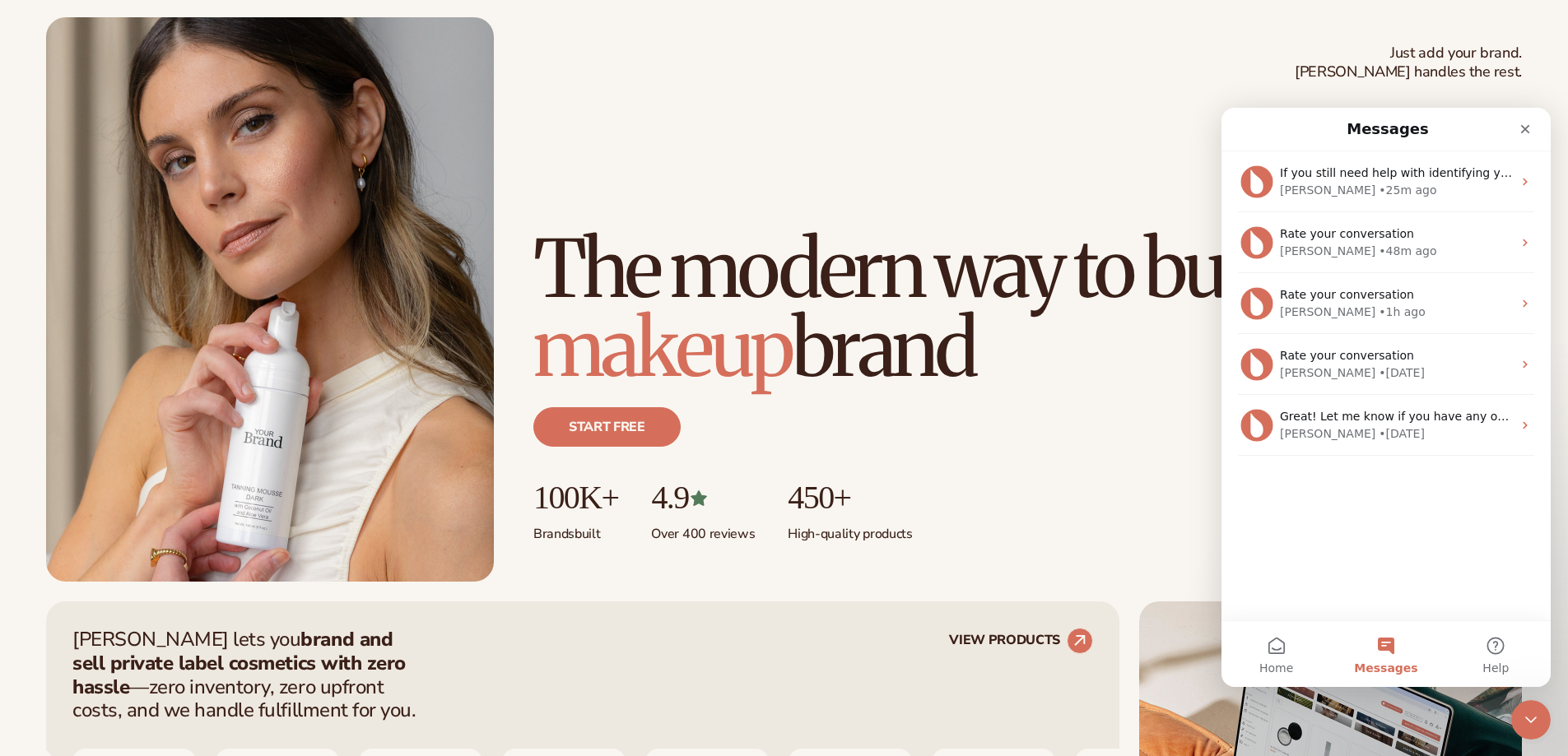
click at [1377, 639] on button "Messages" at bounding box center [1385, 654] width 109 height 66
click at [1392, 649] on button "Messages" at bounding box center [1385, 654] width 109 height 66
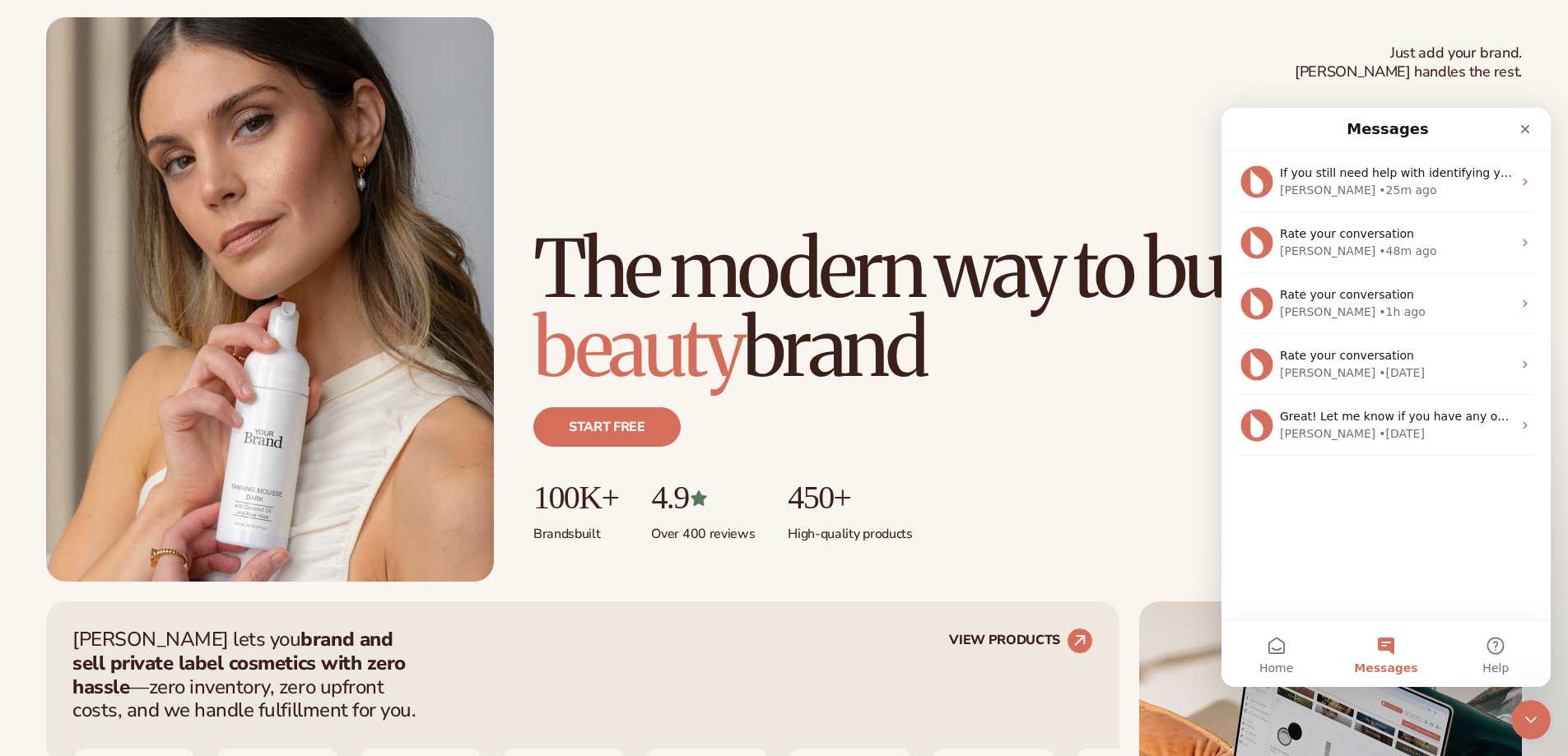
click at [1392, 651] on button "Messages" at bounding box center [1385, 654] width 109 height 66
click at [1299, 652] on button "Home" at bounding box center [1276, 654] width 109 height 66
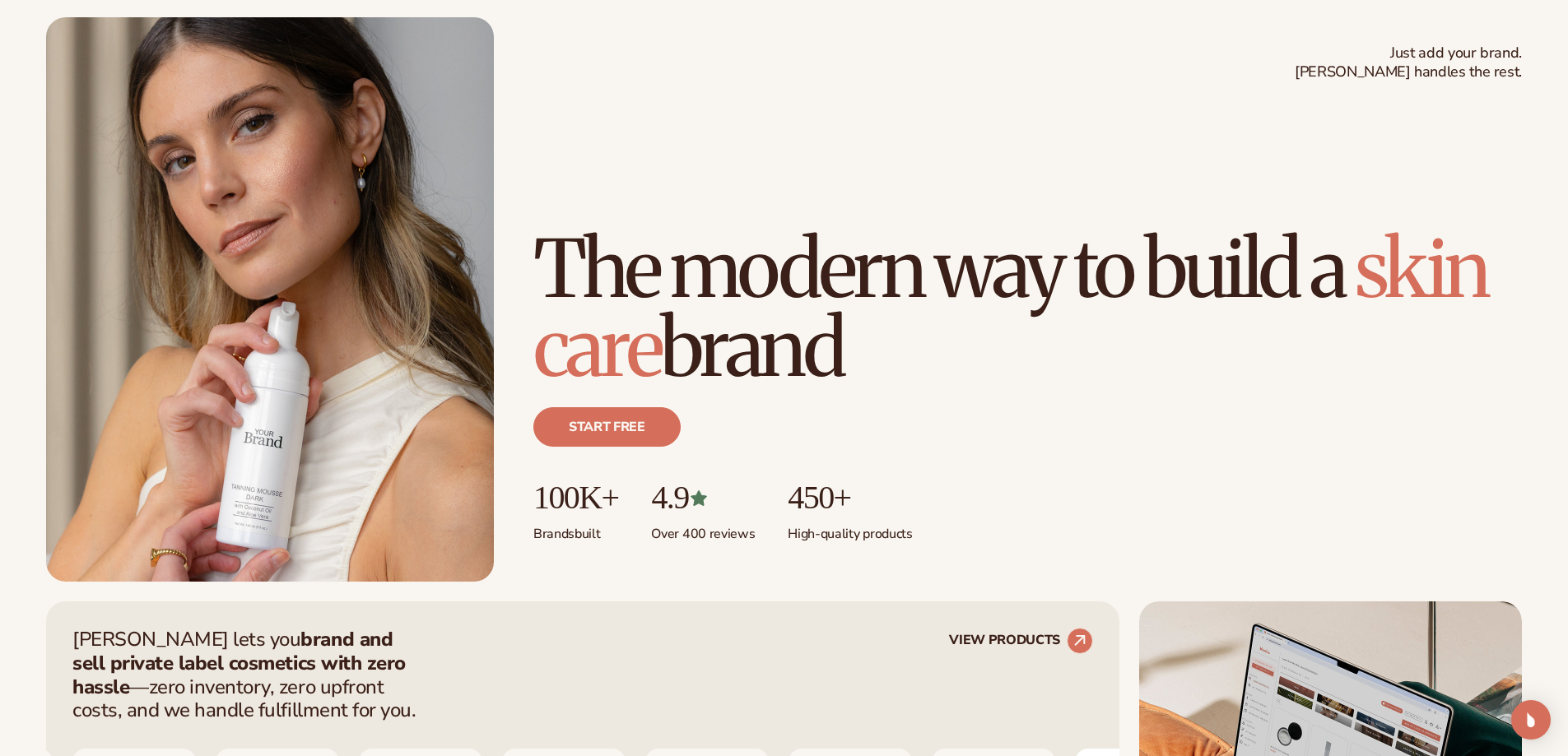
scroll to position [82, 0]
click at [1534, 715] on img "Open Intercom Messenger" at bounding box center [1531, 720] width 21 height 21
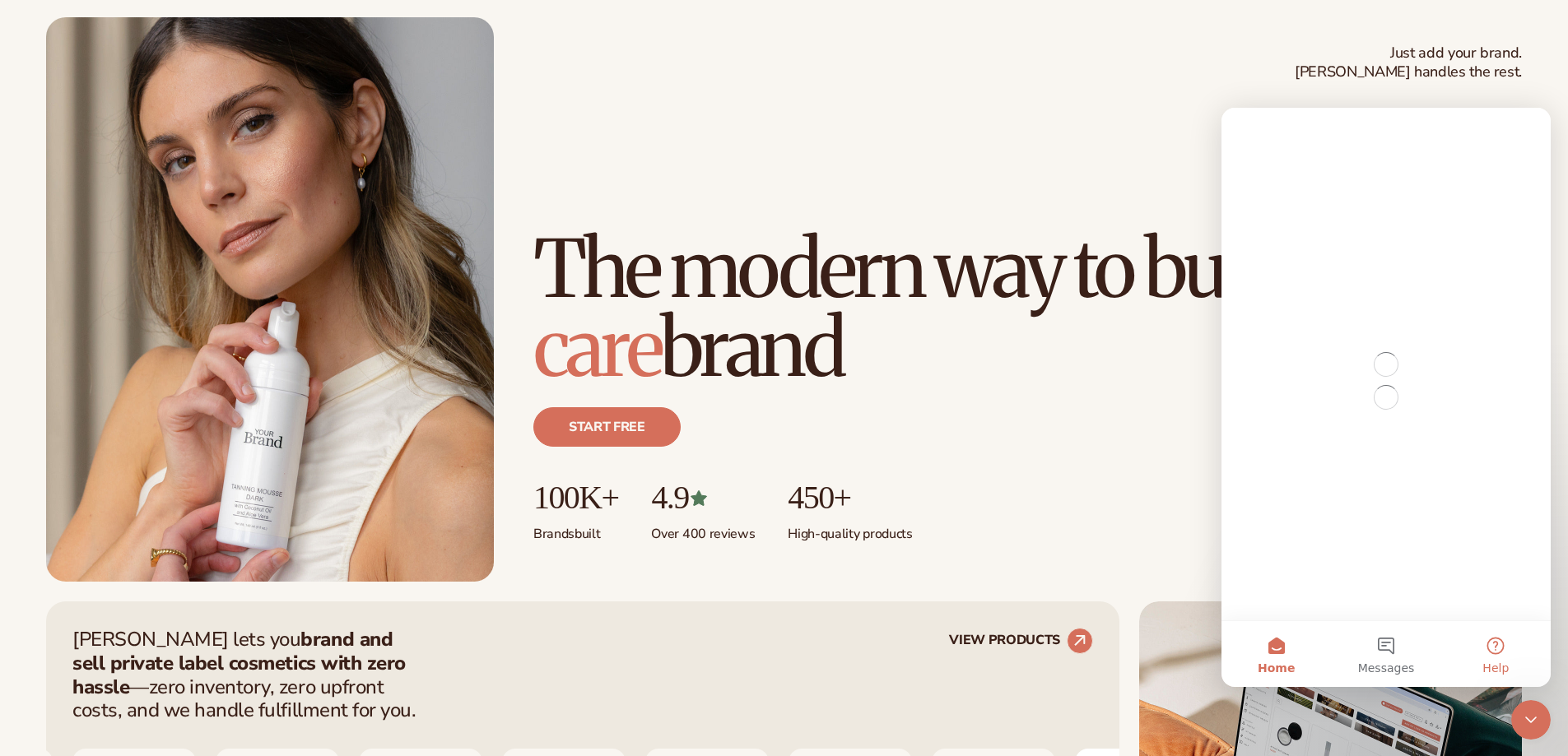
scroll to position [0, 0]
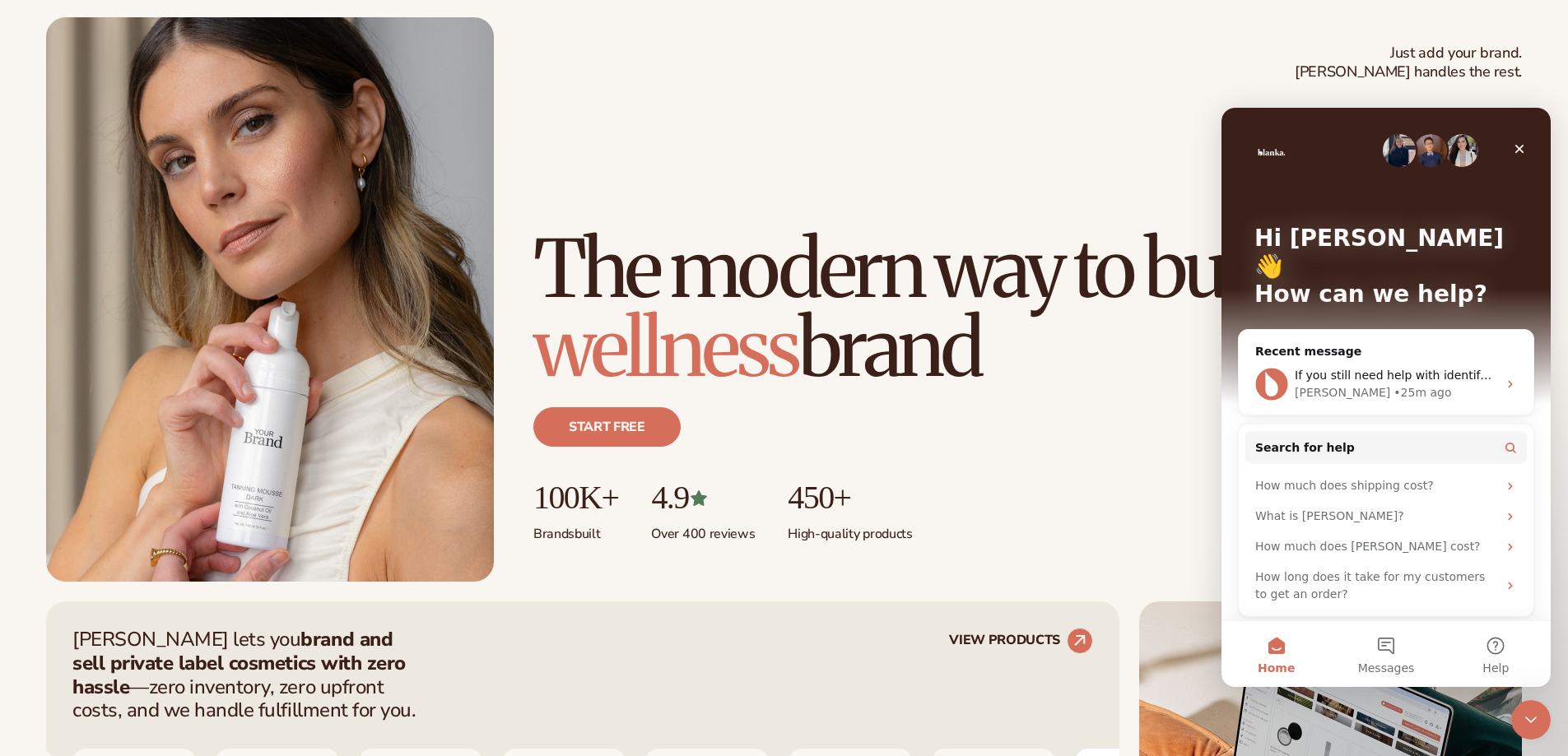
click at [1392, 676] on button "Messages" at bounding box center [1385, 654] width 109 height 66
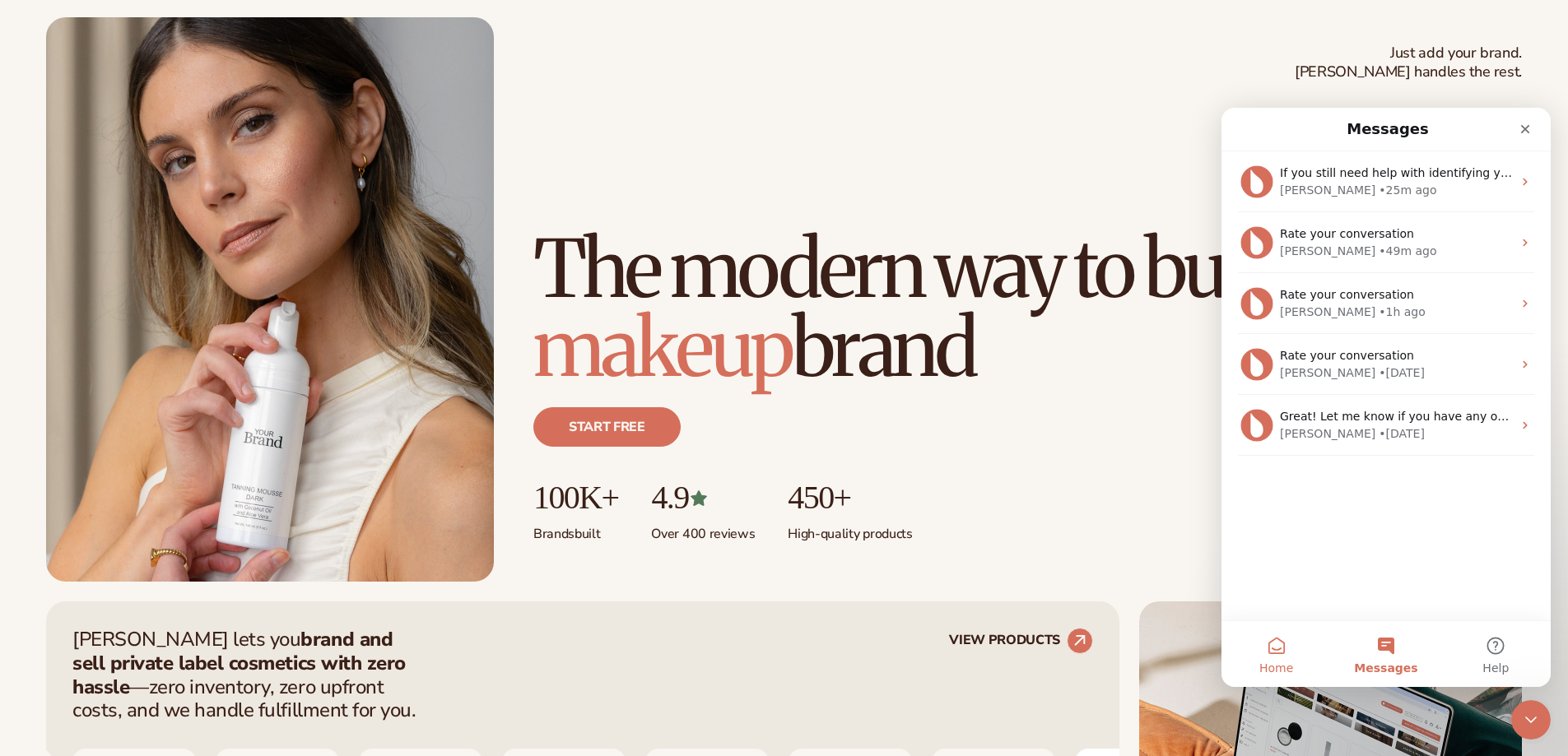
click at [1269, 651] on button "Home" at bounding box center [1276, 654] width 109 height 66
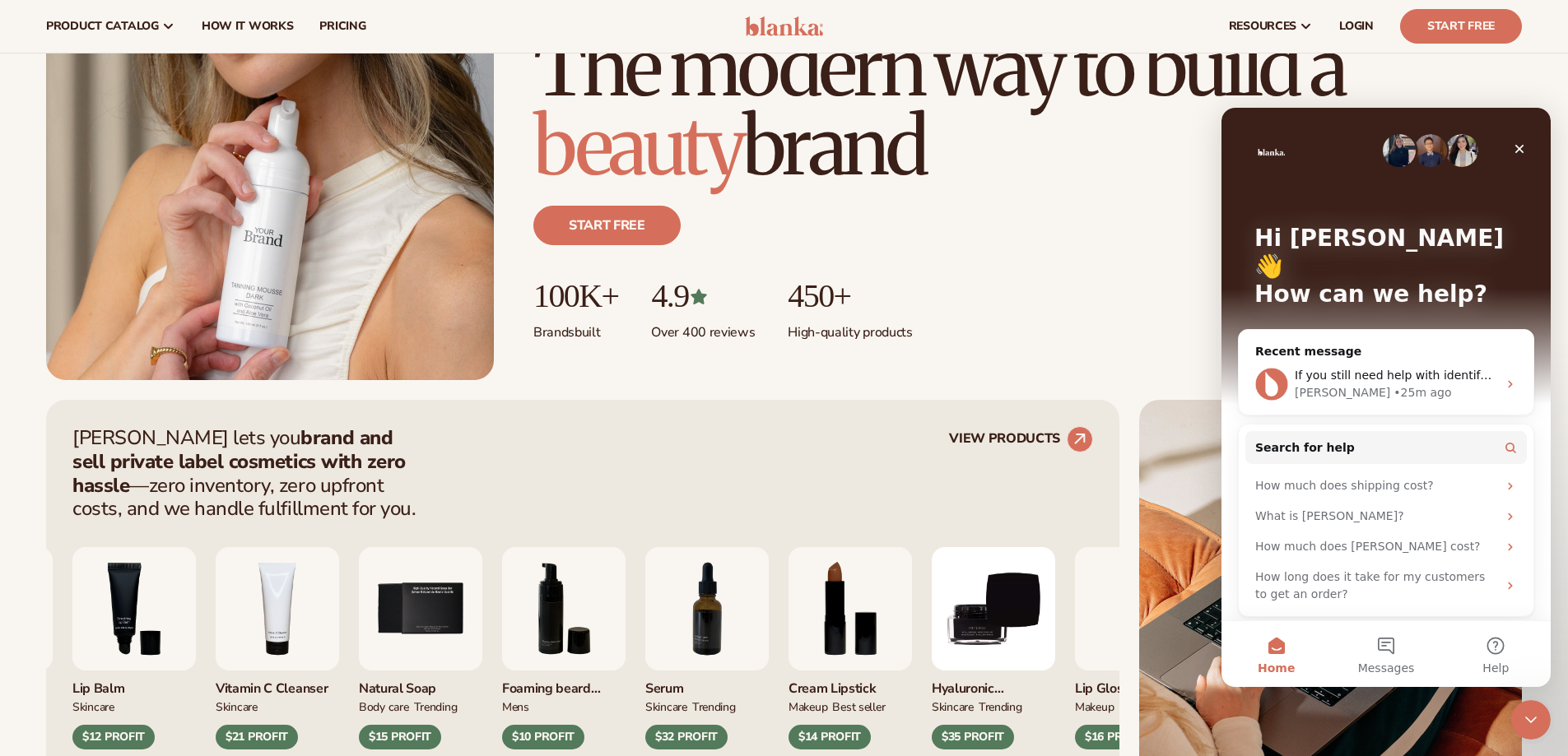
scroll to position [247, 0]
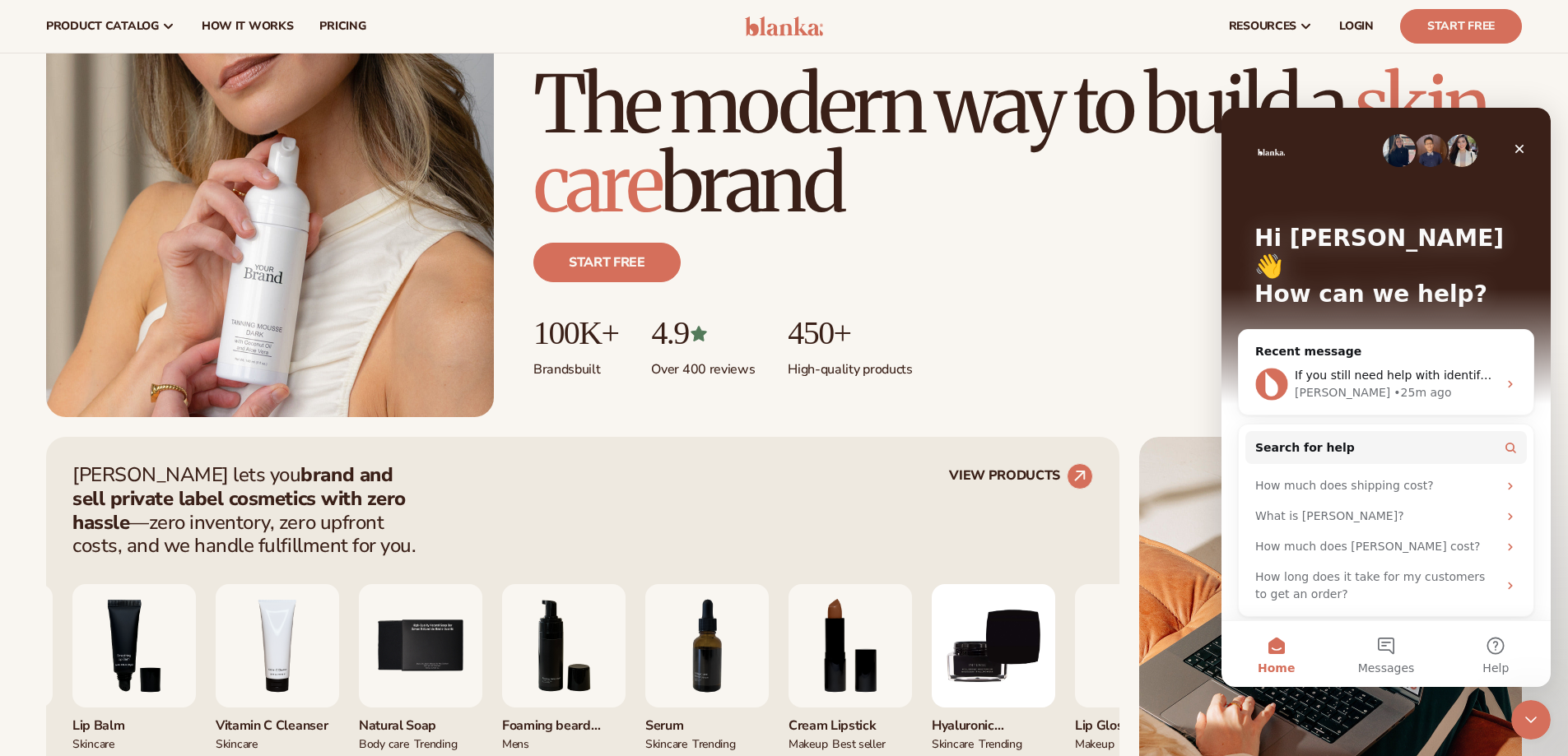
click at [1525, 125] on div "Hi Rochelle 👋 How can we help?" at bounding box center [1386, 270] width 296 height 325
